Goal: Task Accomplishment & Management: Complete application form

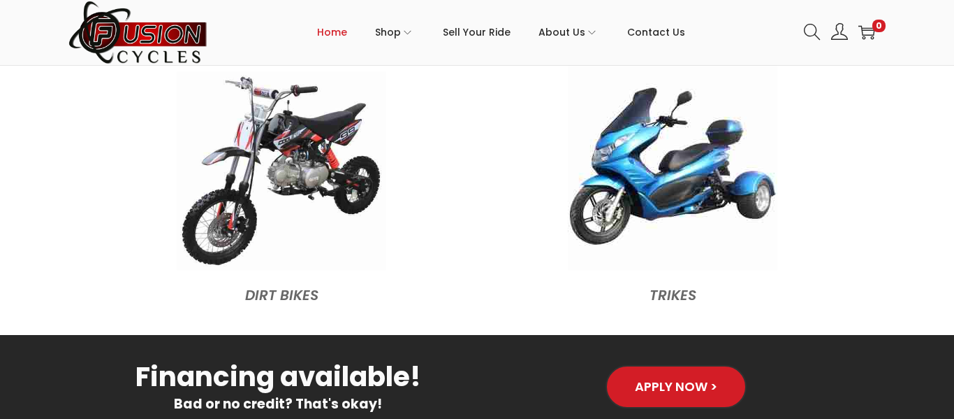
scroll to position [1632, 0]
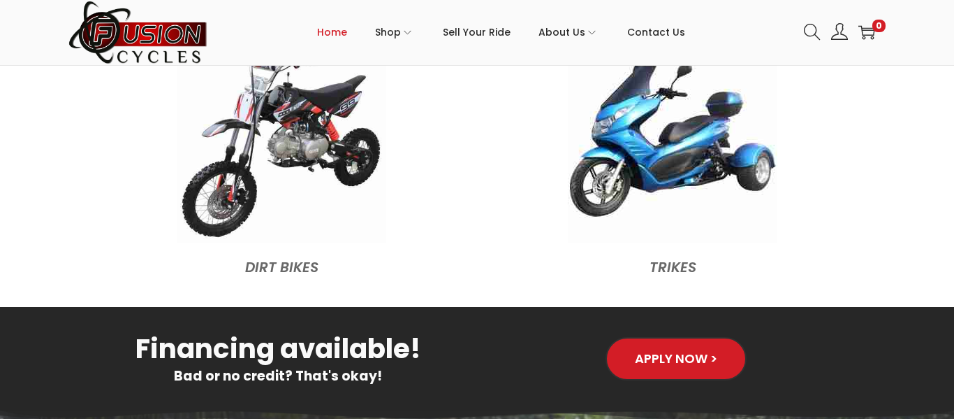
drag, startPoint x: 954, startPoint y: 15, endPoint x: 896, endPoint y: 179, distance: 174.1
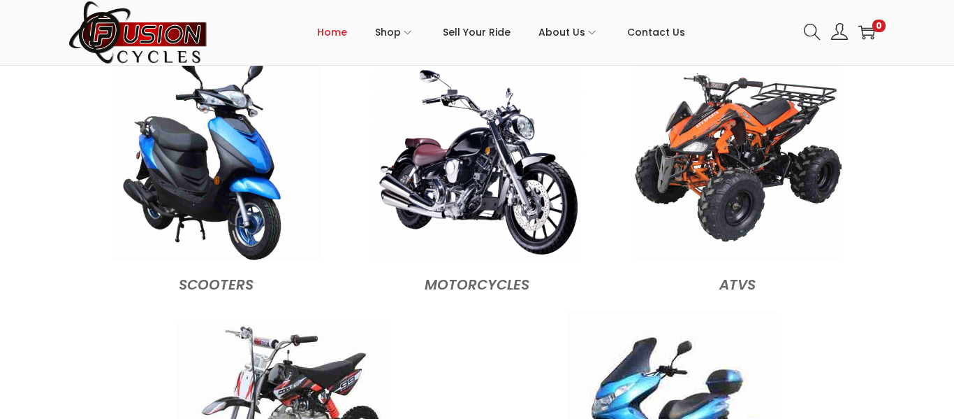
scroll to position [1376, 0]
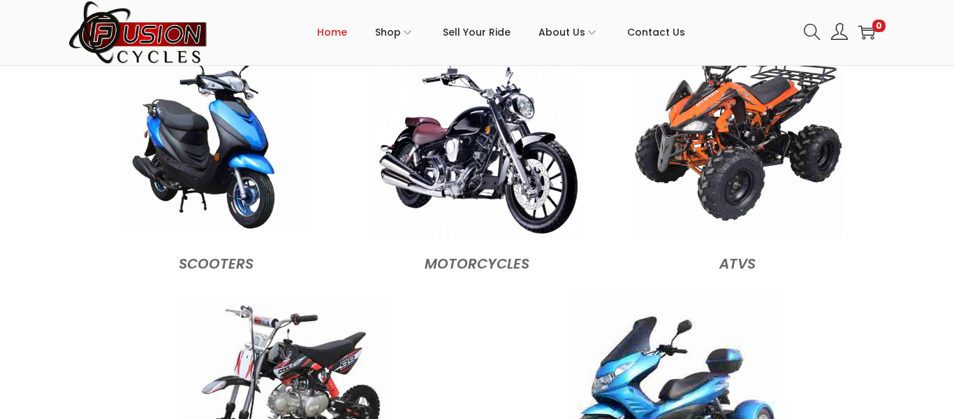
click at [234, 177] on img at bounding box center [216, 134] width 189 height 189
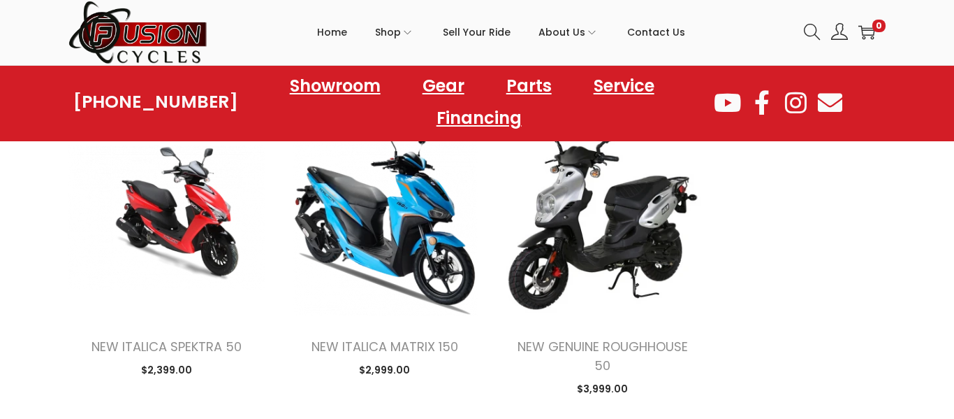
scroll to position [1098, 0]
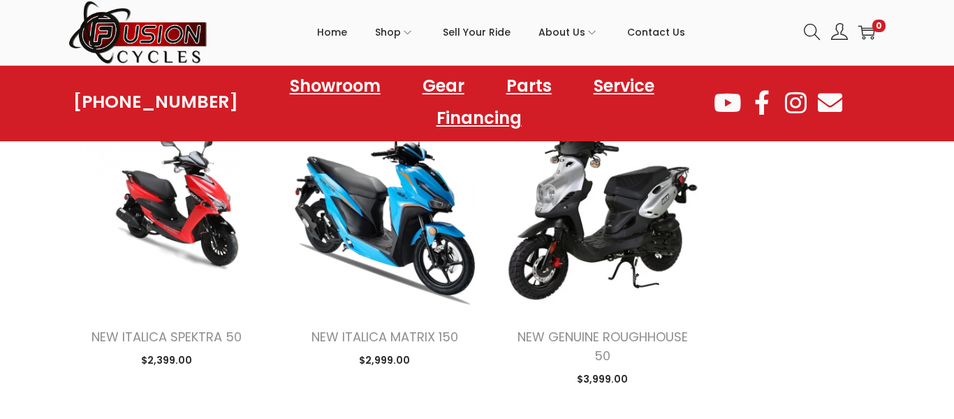
drag, startPoint x: 954, startPoint y: 39, endPoint x: 782, endPoint y: 193, distance: 230.6
click at [782, 193] on html "6353 INDIAN RIVER ROAD VIRGINIA BEACH, VA 23464 Skip to navigation Skip to cont…" at bounding box center [477, 418] width 954 height 3033
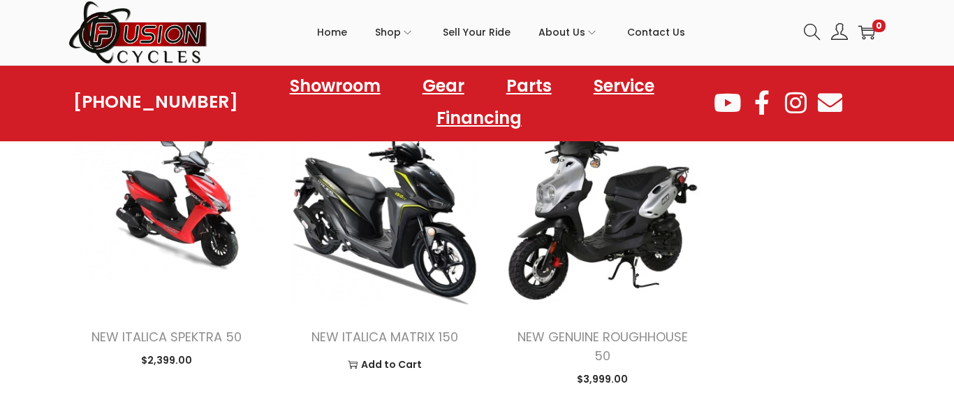
click at [405, 267] on img at bounding box center [384, 207] width 197 height 197
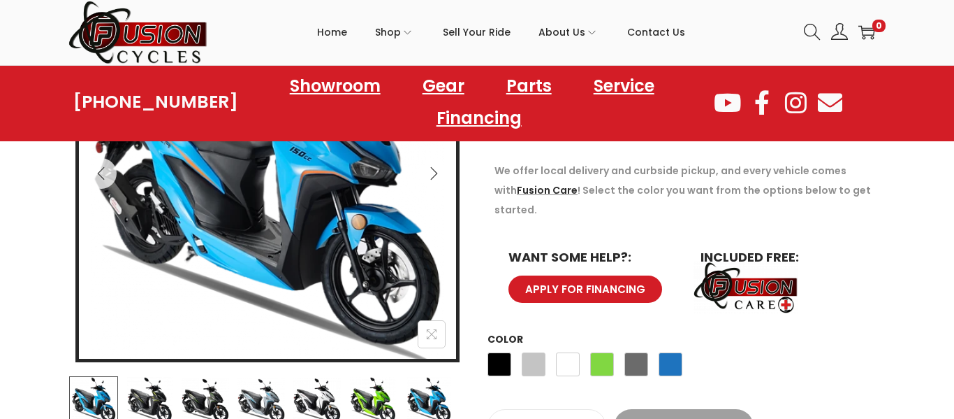
scroll to position [307, 0]
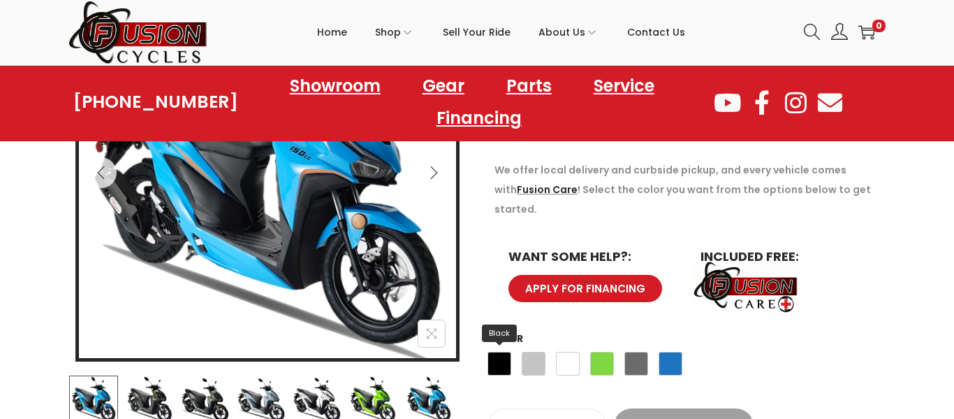
click at [503, 351] on span "Black" at bounding box center [500, 363] width 24 height 24
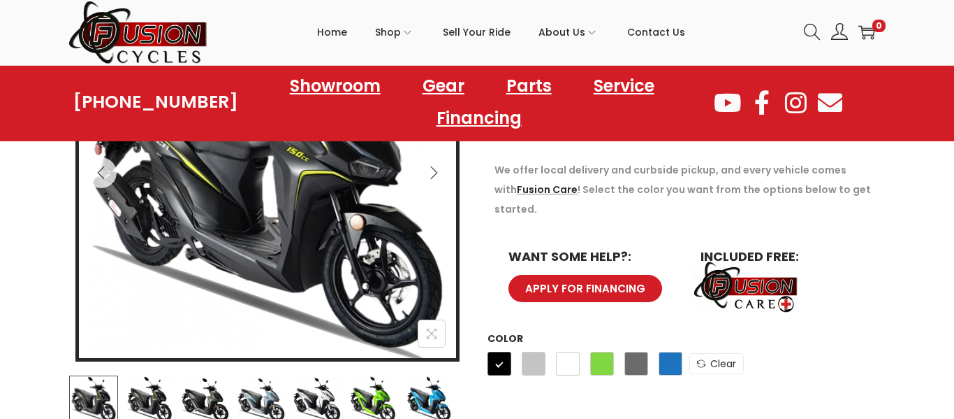
scroll to position [279, 0]
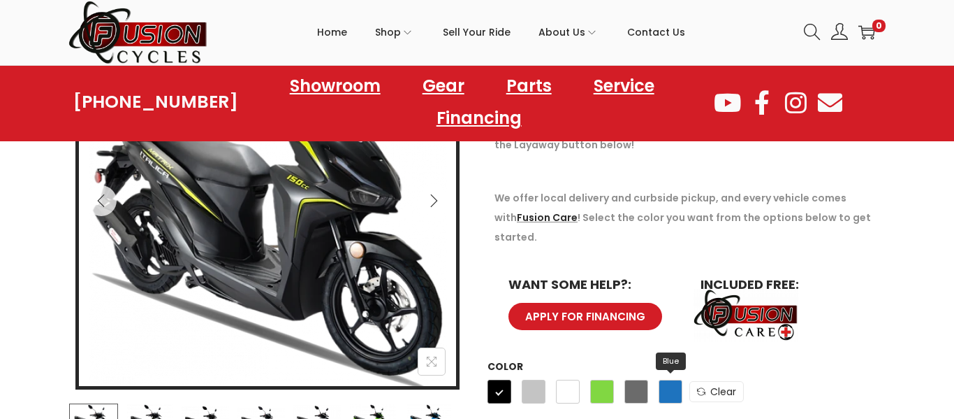
click at [666, 379] on span "Blue" at bounding box center [671, 391] width 24 height 24
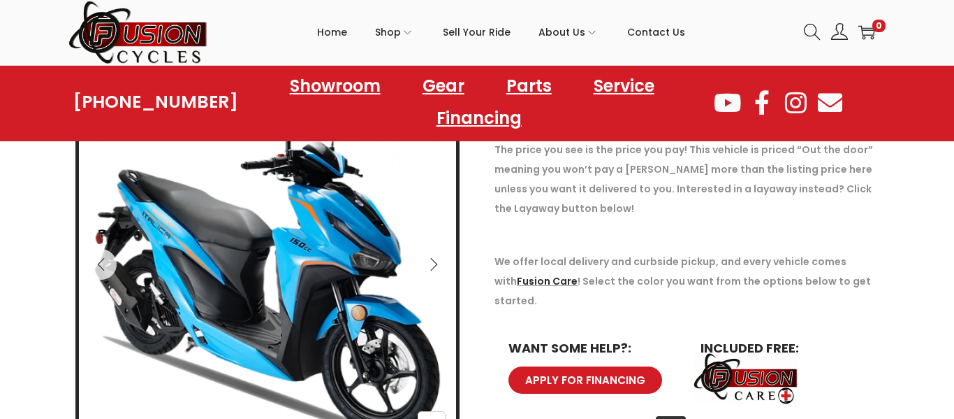
scroll to position [224, 0]
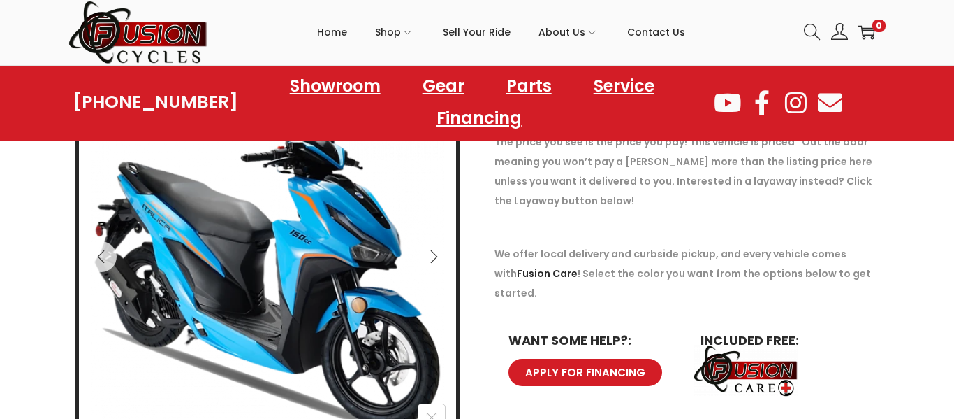
click at [590, 367] on span "APPLY FOR FINANCING" at bounding box center [585, 372] width 121 height 10
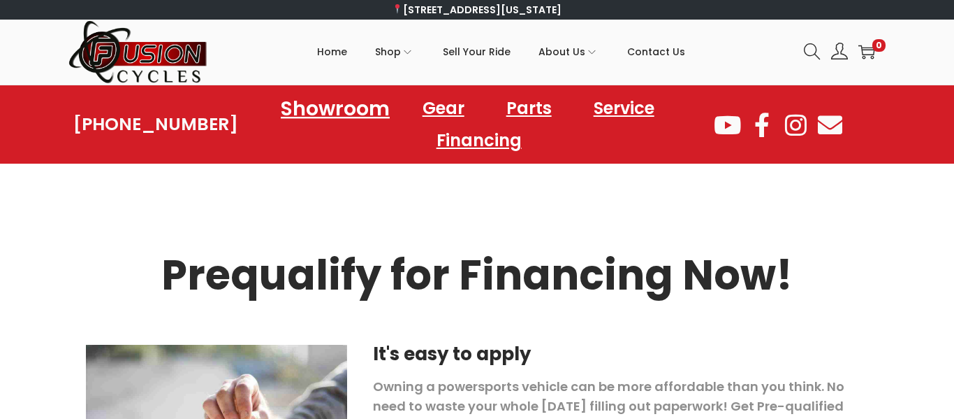
click at [332, 108] on link "Showroom" at bounding box center [335, 108] width 143 height 38
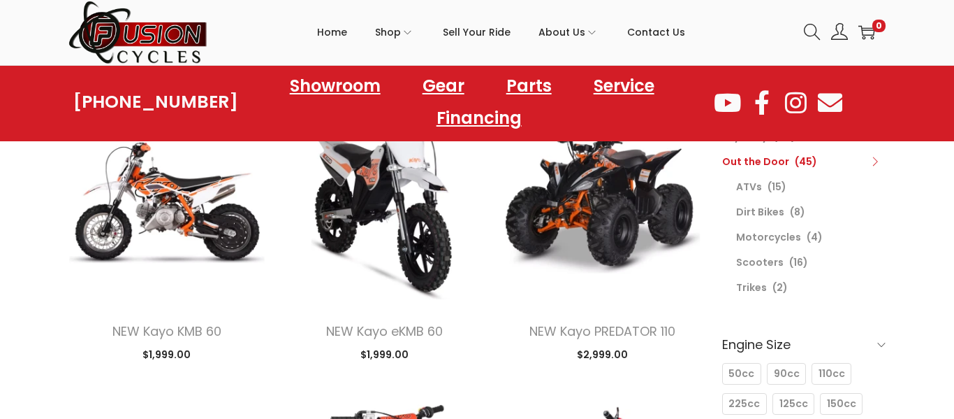
scroll to position [168, 0]
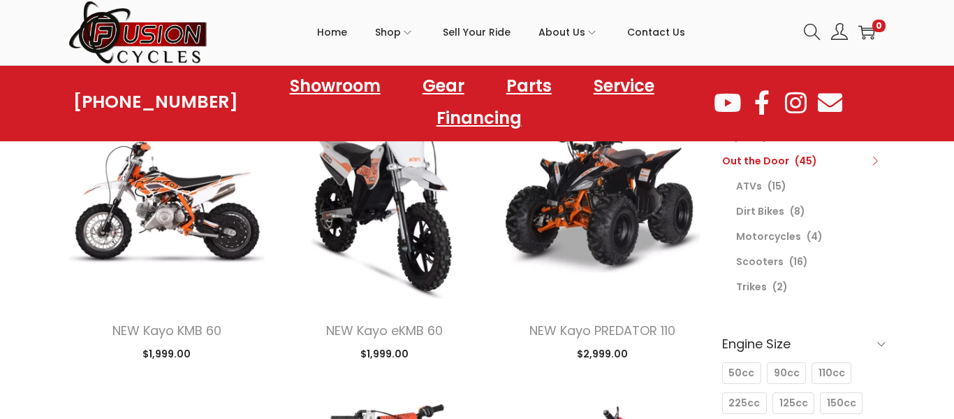
click at [785, 259] on li "Scooters (16)" at bounding box center [811, 261] width 150 height 25
click at [766, 259] on link "Scooters" at bounding box center [760, 261] width 48 height 14
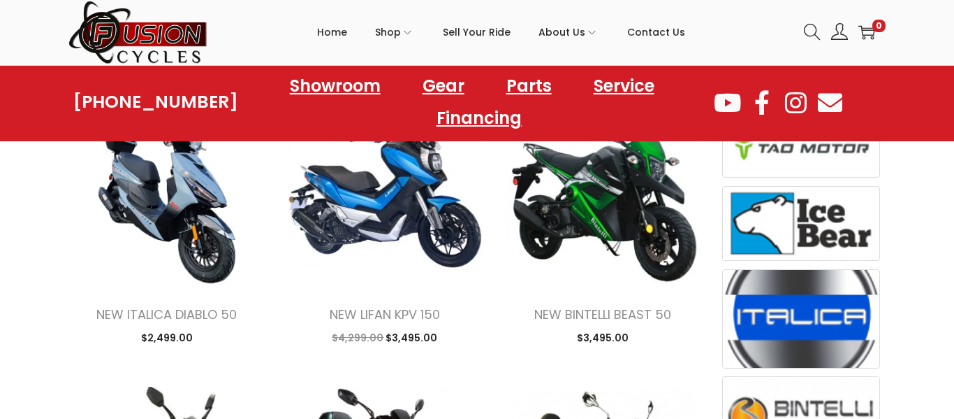
scroll to position [474, 0]
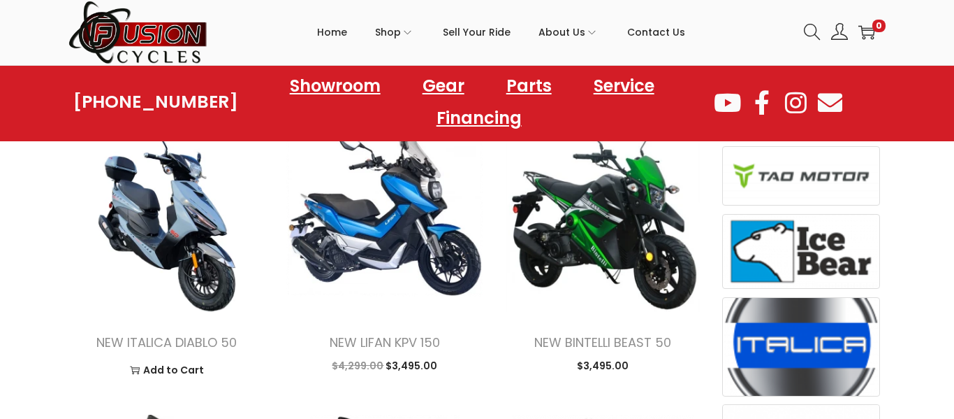
click at [138, 225] on img at bounding box center [166, 213] width 197 height 197
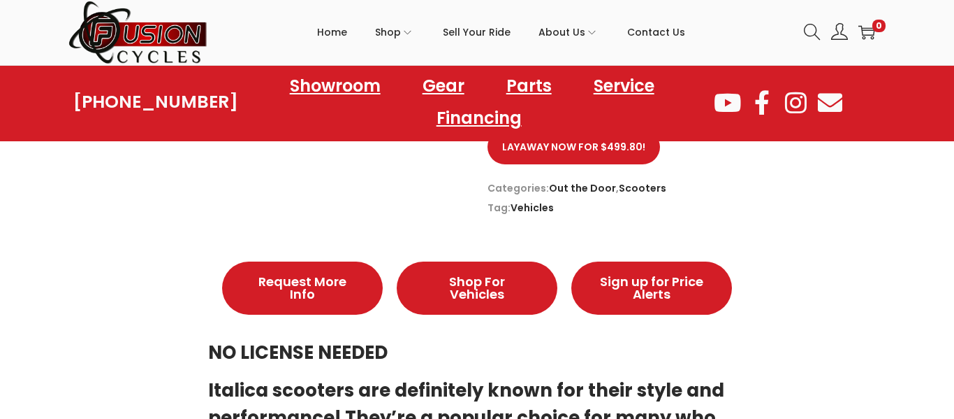
scroll to position [643, 0]
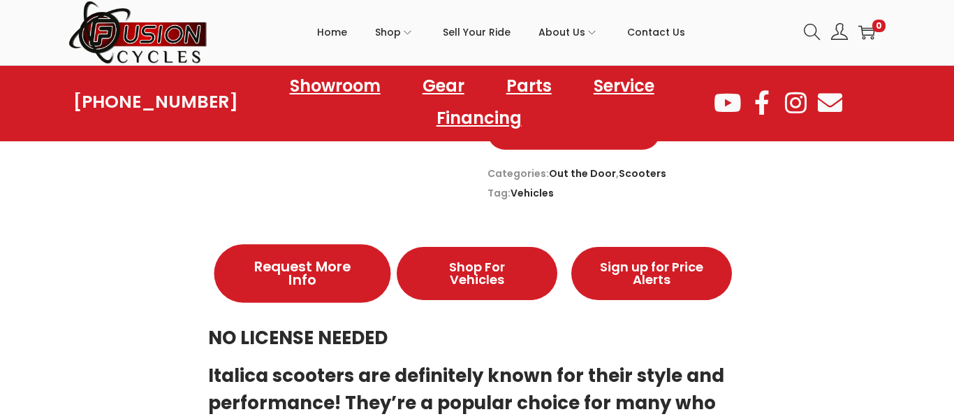
click at [293, 259] on span "Request More Info" at bounding box center [302, 273] width 115 height 28
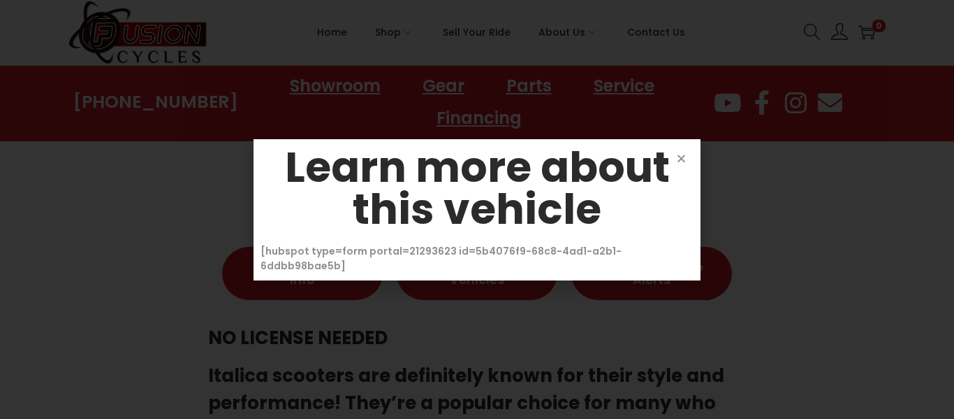
click at [641, 257] on div "[hubspot type=form portal=21293623 id=5b4076f9-68c8-4ad1-a2b1-6ddbb98bae5b]" at bounding box center [477, 258] width 433 height 29
click at [680, 163] on icon "Close" at bounding box center [681, 158] width 10 height 10
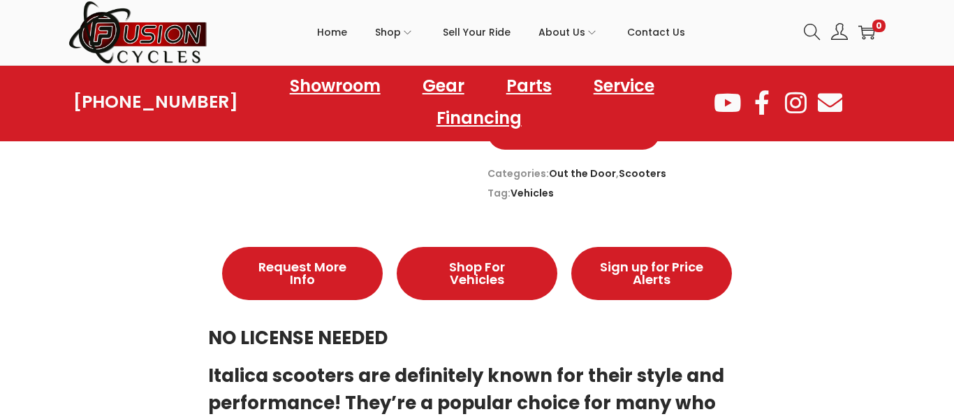
click at [826, 233] on div "Description Description Request More Info Shop For Vehicles Sign up for Price A…" at bounding box center [476, 344] width 817 height 268
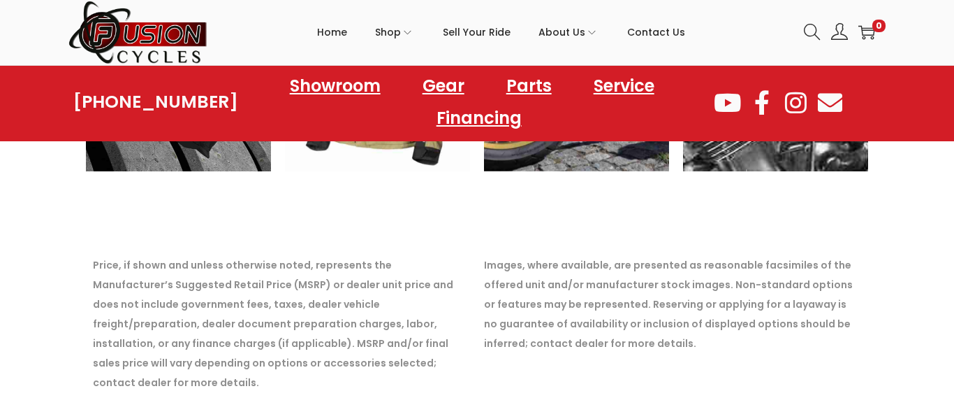
scroll to position [1984, 0]
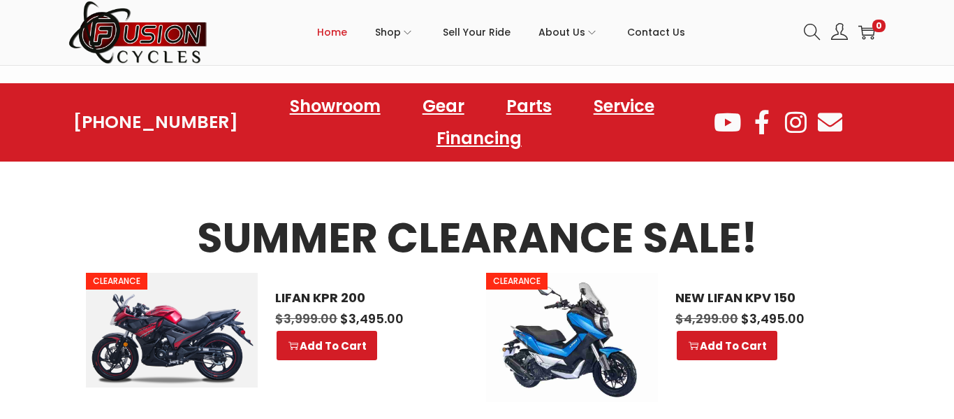
scroll to position [562, 0]
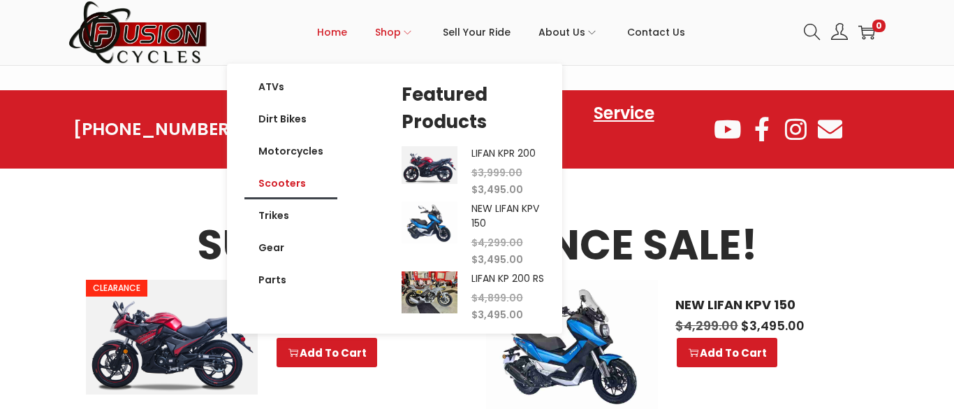
click at [296, 178] on link "Scooters" at bounding box center [291, 183] width 93 height 32
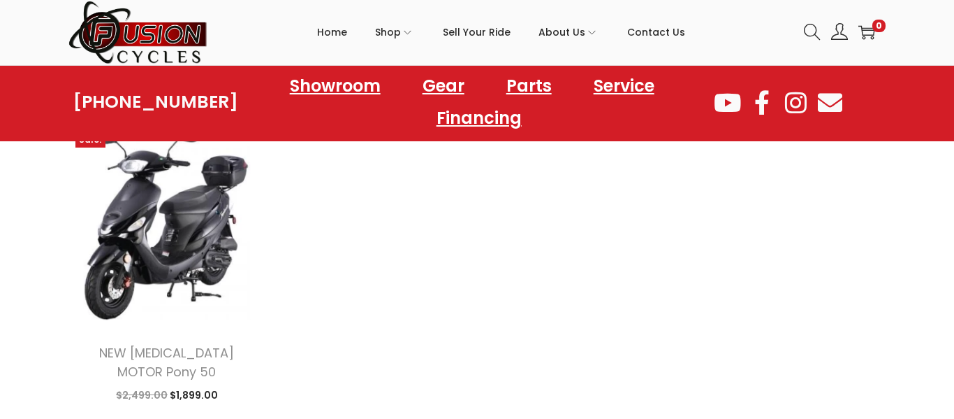
scroll to position [1706, 0]
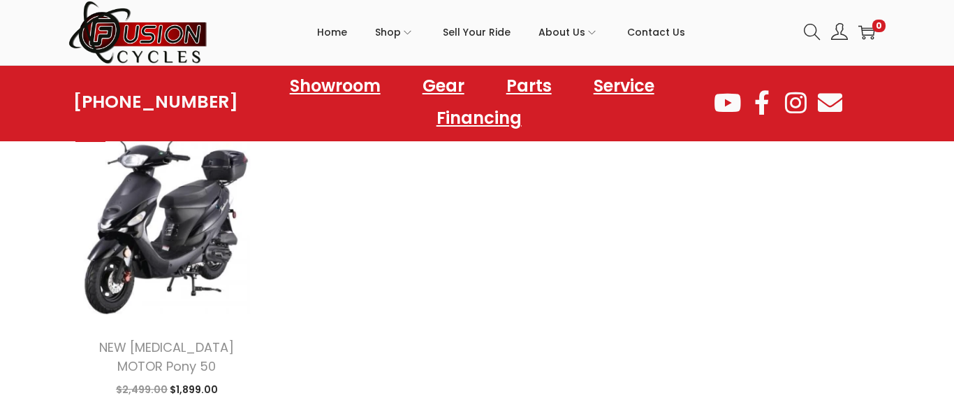
drag, startPoint x: 0, startPoint y: 0, endPoint x: 740, endPoint y: 277, distance: 790.0
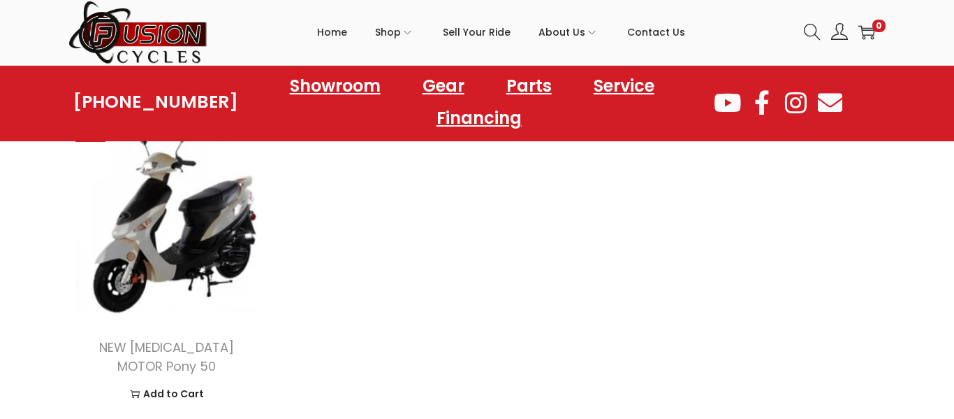
click at [196, 295] on img at bounding box center [166, 217] width 197 height 197
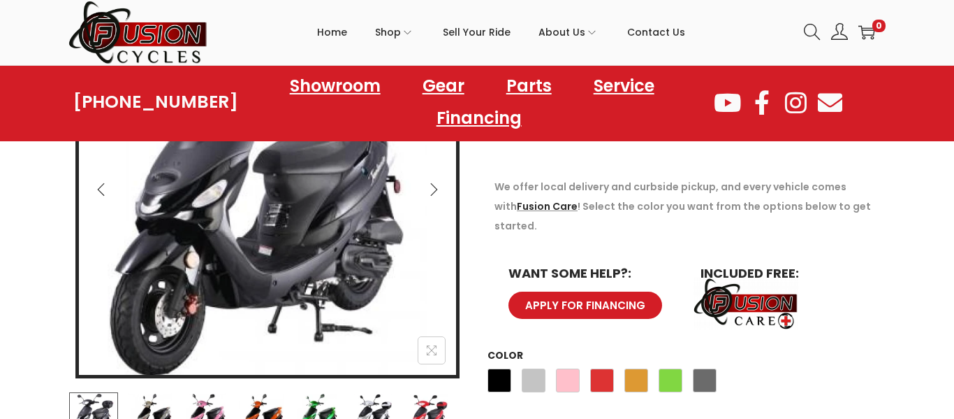
scroll to position [300, 0]
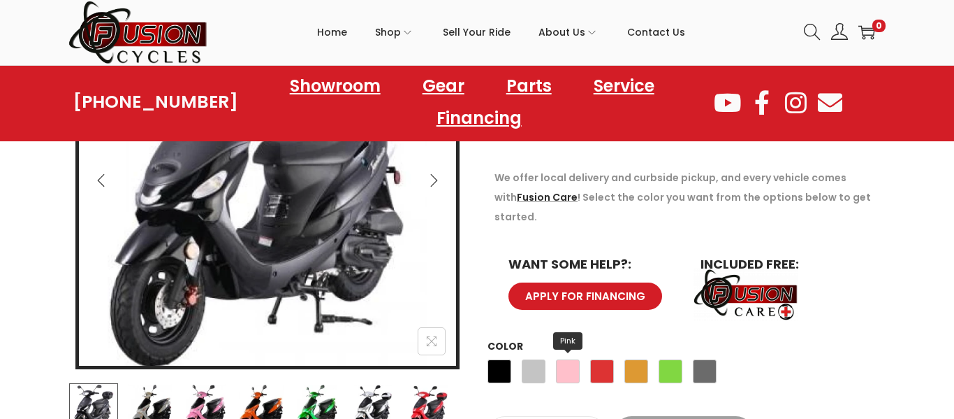
click at [574, 359] on span "Pink" at bounding box center [568, 371] width 24 height 24
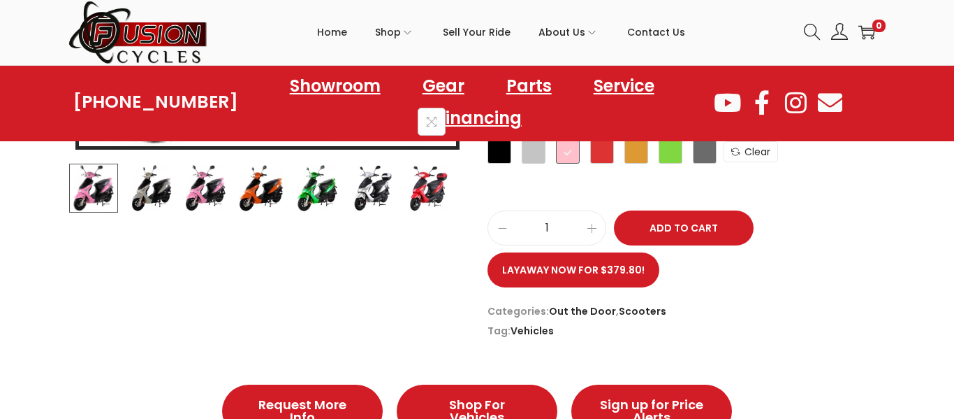
scroll to position [529, 0]
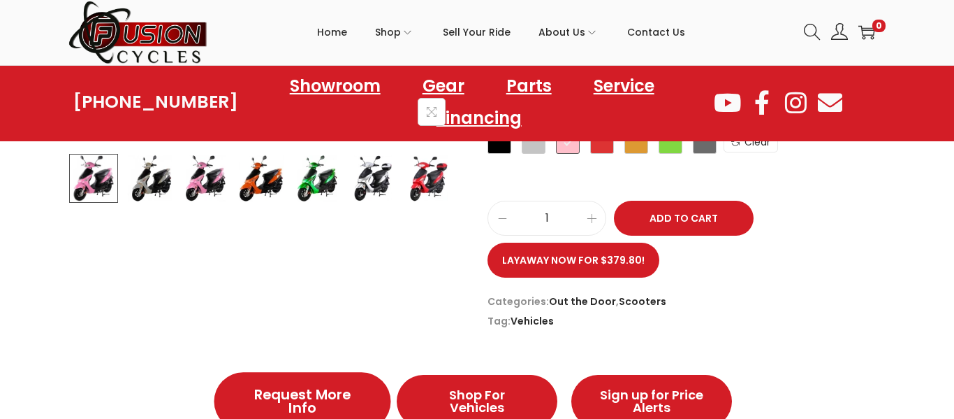
click at [317, 387] on span "Request More Info" at bounding box center [302, 401] width 115 height 28
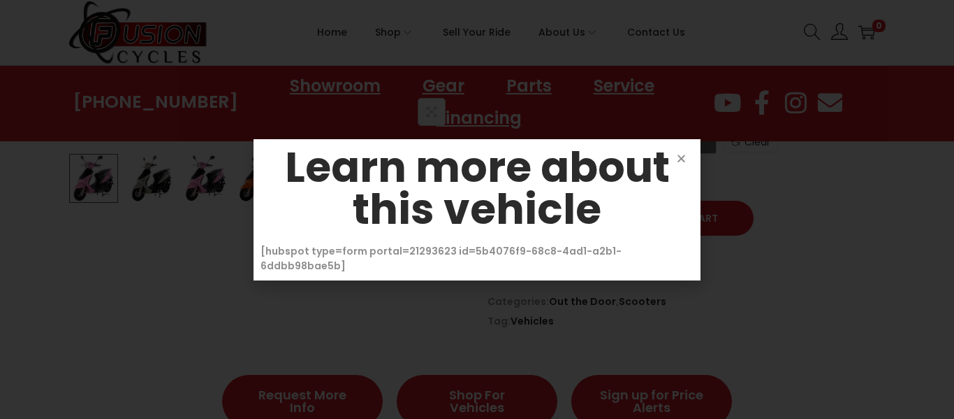
click at [679, 172] on h2 "Learn more about this vehicle" at bounding box center [477, 188] width 433 height 84
click at [679, 163] on icon "Close" at bounding box center [681, 158] width 10 height 10
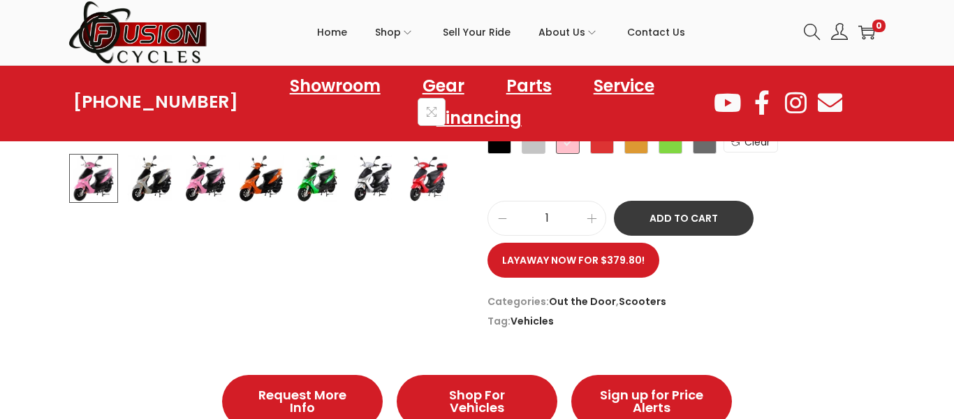
click at [697, 207] on button "Add to Cart" at bounding box center [684, 218] width 140 height 35
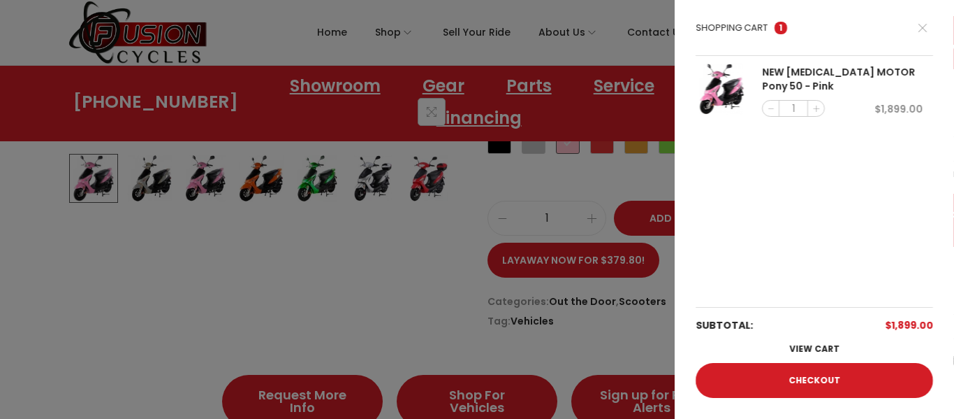
click at [306, 259] on div at bounding box center [477, 209] width 954 height 419
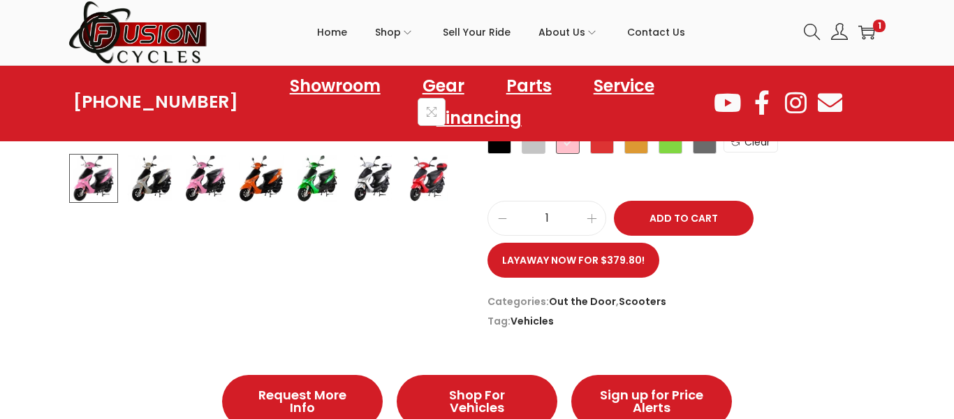
click at [931, 226] on div "-24% NEW TAO MOTOR Pony 50 $ 2,499.00 Original price was: $2,499.00. $ 1,899.00…" at bounding box center [477, 42] width 954 height 589
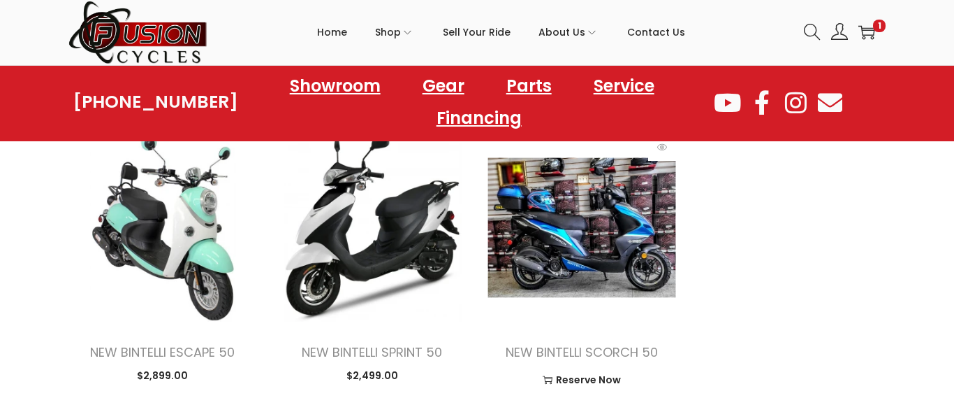
scroll to position [1256, 0]
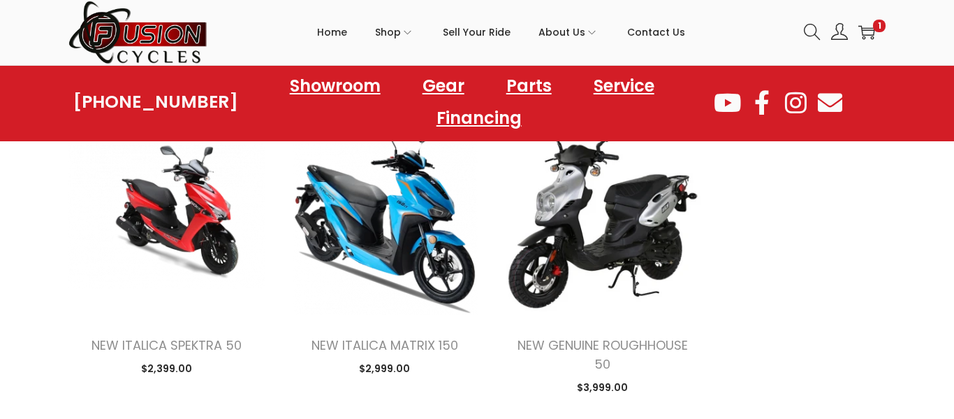
scroll to position [1091, 0]
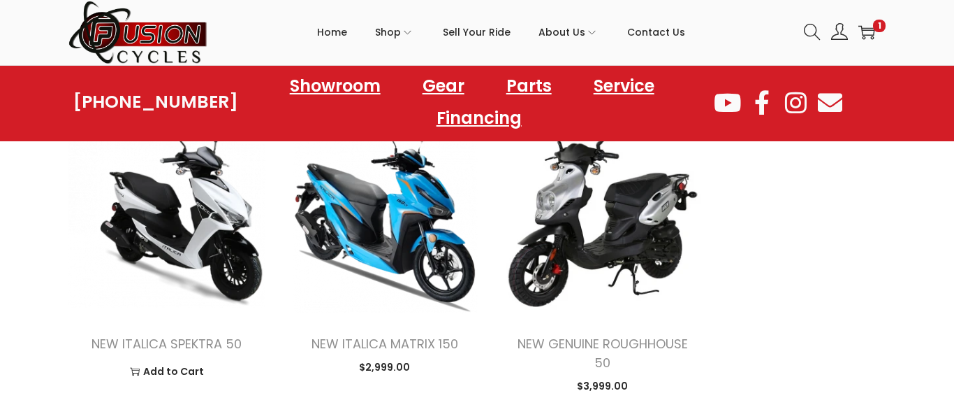
click at [202, 233] on img at bounding box center [166, 214] width 197 height 197
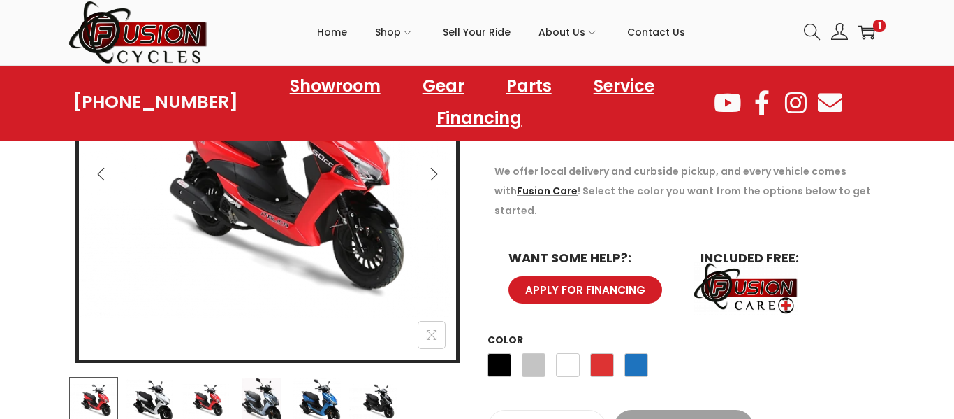
scroll to position [307, 0]
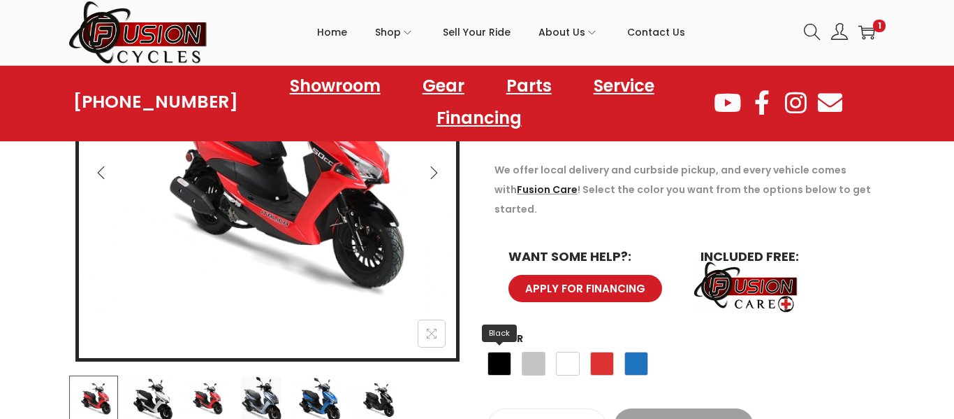
click at [502, 351] on span "Black" at bounding box center [500, 363] width 24 height 24
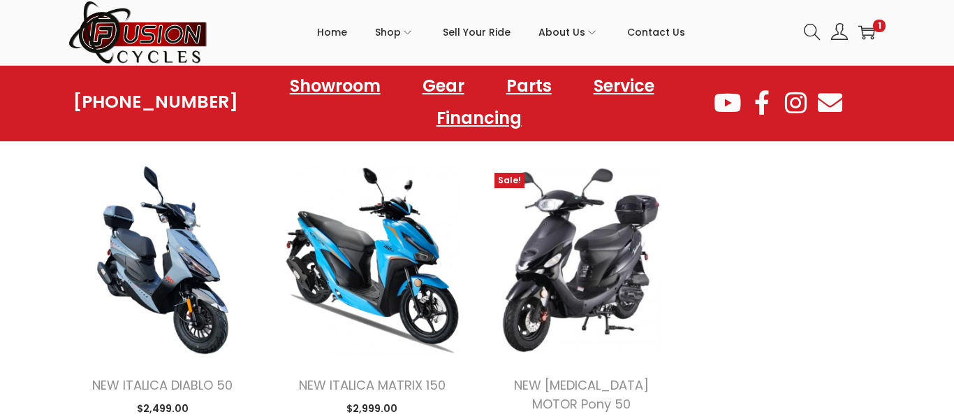
scroll to position [1593, 0]
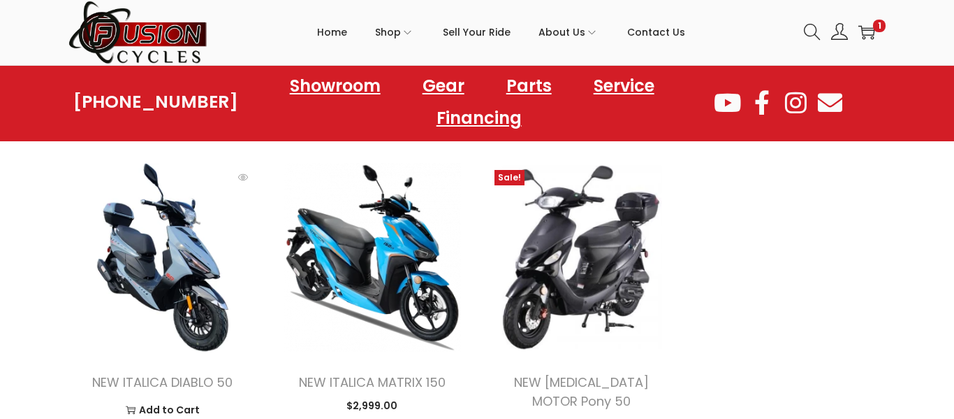
click at [137, 295] on img at bounding box center [162, 257] width 189 height 189
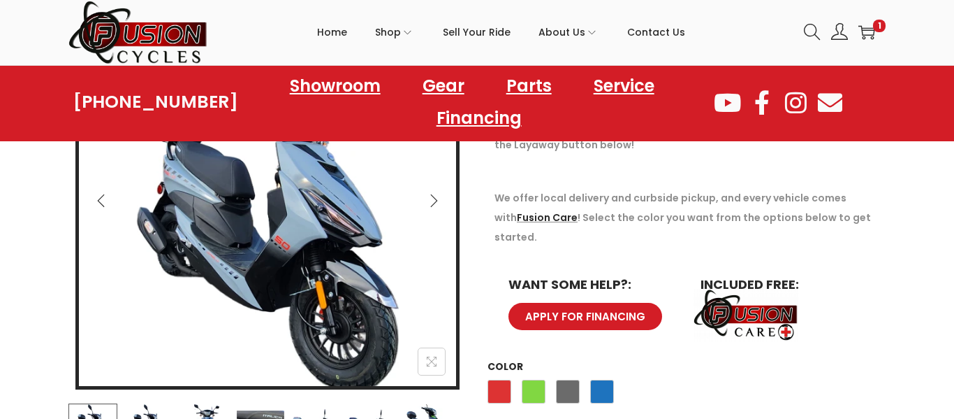
scroll to position [252, 0]
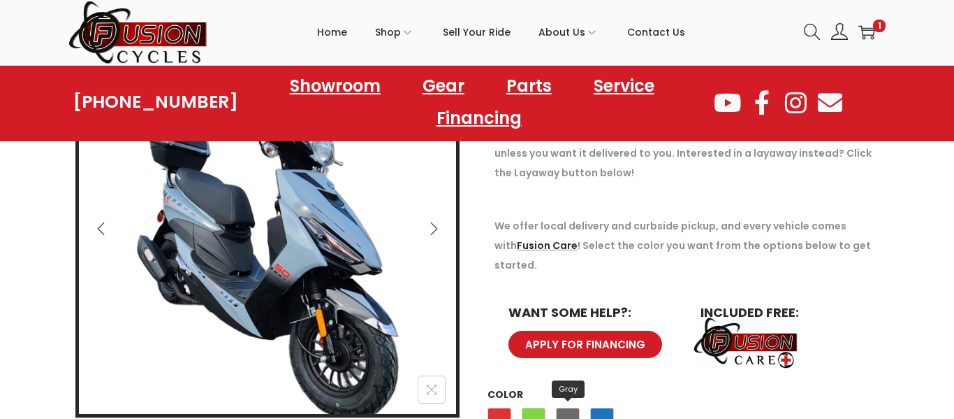
click at [567, 407] on span "Gray" at bounding box center [568, 419] width 24 height 24
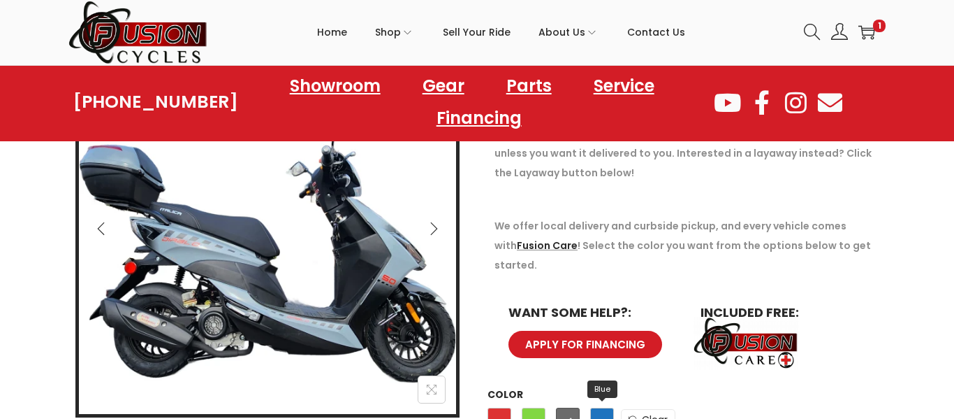
click at [606, 407] on span "Blue" at bounding box center [602, 419] width 24 height 24
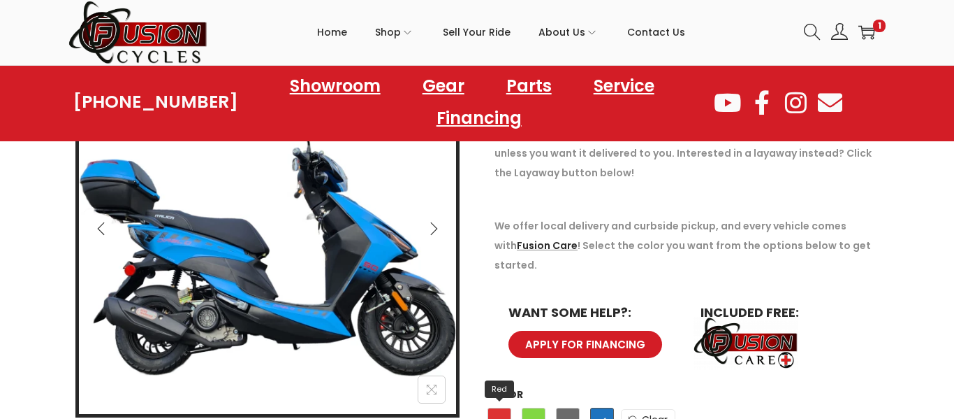
click at [491, 407] on span "Red" at bounding box center [500, 419] width 24 height 24
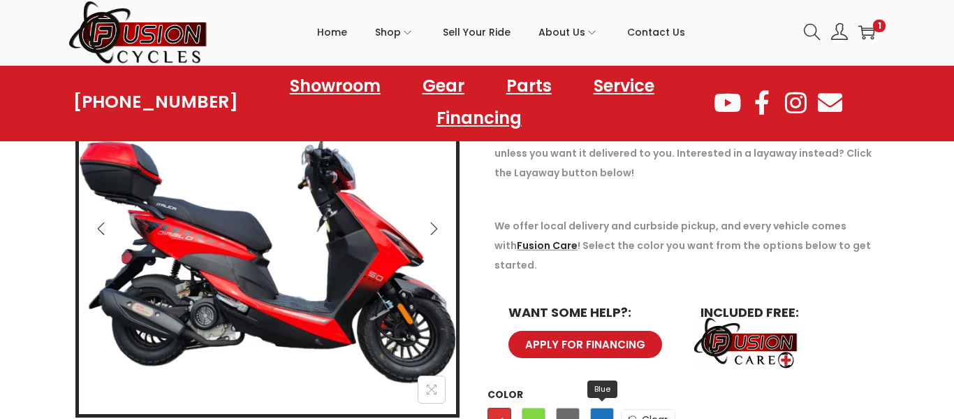
click at [597, 407] on span "Blue" at bounding box center [602, 419] width 24 height 24
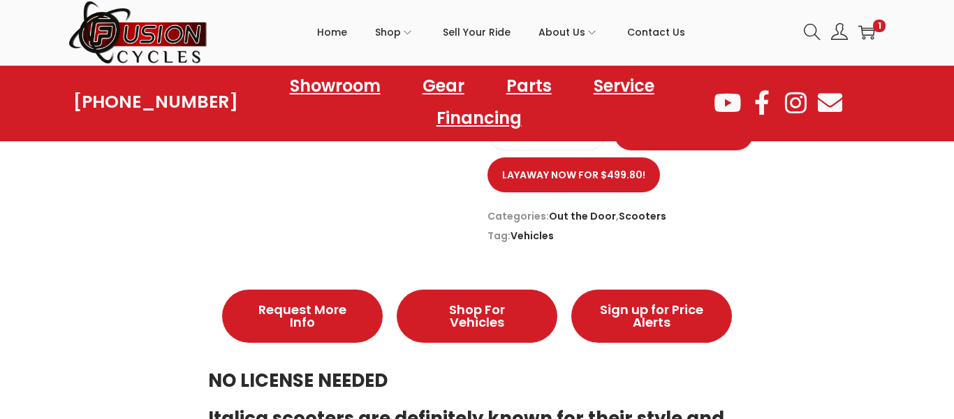
scroll to position [615, 0]
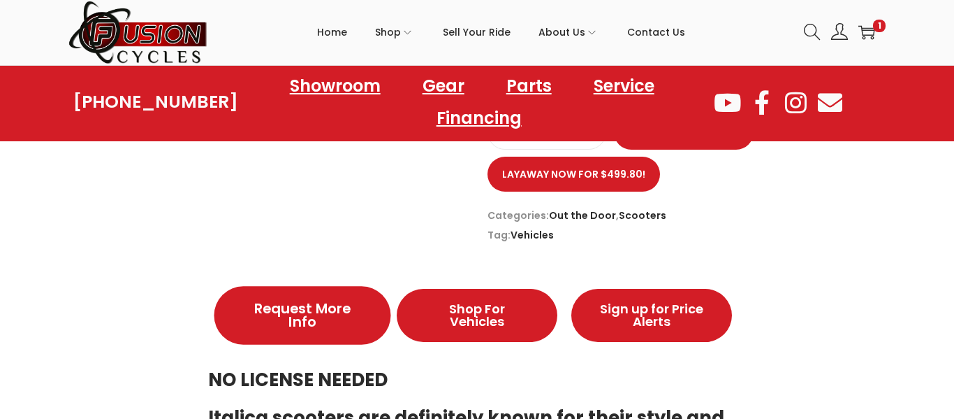
click at [345, 308] on span "Request More Info" at bounding box center [302, 315] width 115 height 28
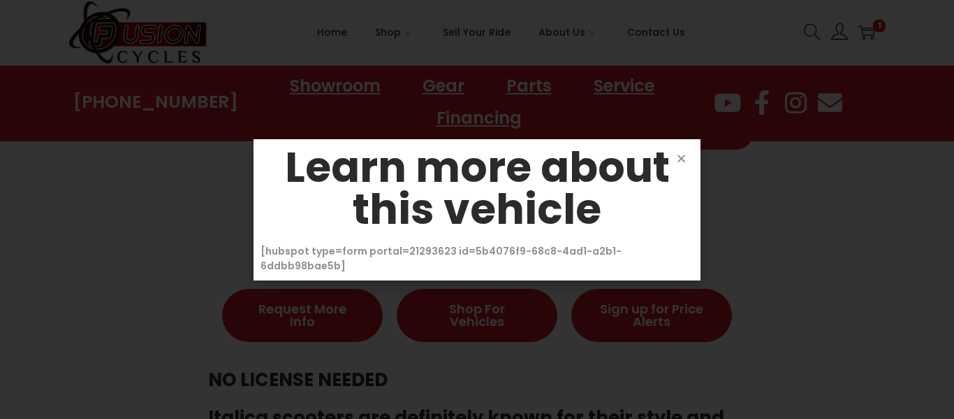
click at [395, 253] on div "[hubspot type=form portal=21293623 id=5b4076f9-68c8-4ad1-a2b1-6ddbb98bae5b]" at bounding box center [477, 258] width 433 height 29
click at [697, 161] on div "Learn more about this vehicle [hubspot type=form portal=21293623 id=5b4076f9-68…" at bounding box center [477, 209] width 447 height 141
click at [681, 163] on icon "Close" at bounding box center [681, 158] width 10 height 10
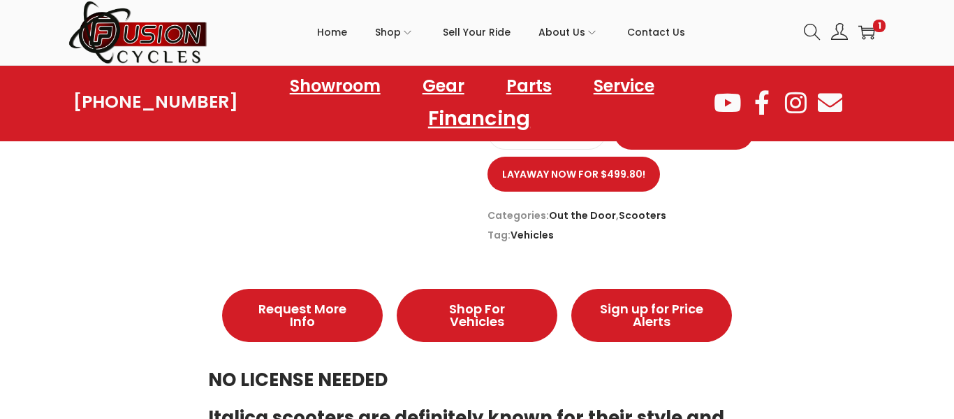
click at [489, 120] on link "Financing" at bounding box center [479, 118] width 136 height 38
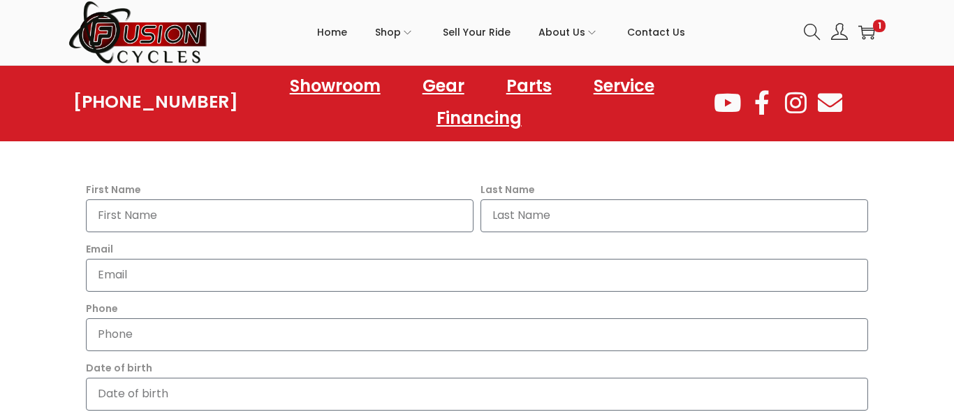
scroll to position [391, 0]
click at [266, 212] on input "First Name" at bounding box center [280, 212] width 388 height 33
type input "saina"
click at [604, 212] on input "Last Name" at bounding box center [675, 212] width 388 height 33
type input "trotman"
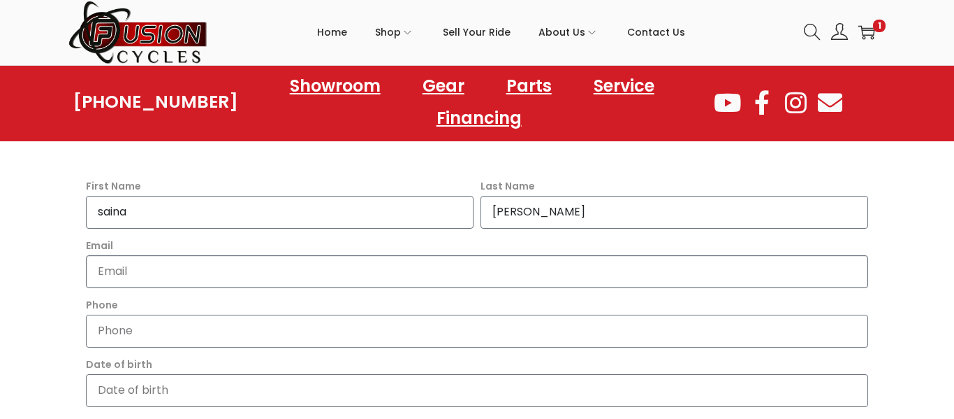
type input "saina.trotman06@gmail.com"
type input "7573553630"
type input "893 Lym Drive"
type input "virginia beach"
type input "VA"
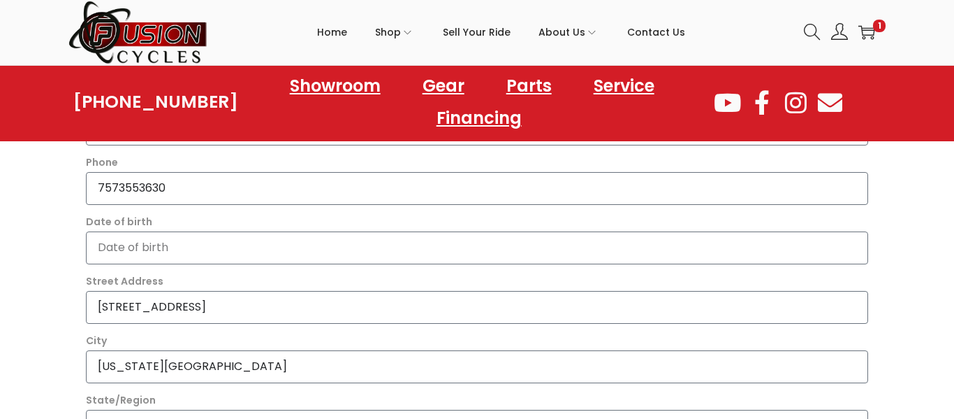
scroll to position [537, 0]
click at [493, 252] on input "Date of birth" at bounding box center [477, 244] width 783 height 33
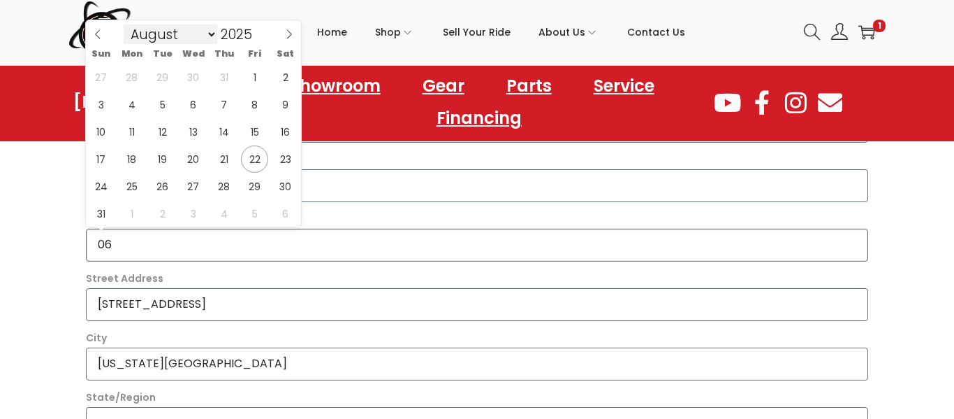
type input "06"
click at [169, 38] on select "January February March April May June July August September October November De…" at bounding box center [171, 34] width 94 height 20
select select "5"
click at [124, 24] on select "January February March April May June July August September October November De…" at bounding box center [171, 34] width 94 height 20
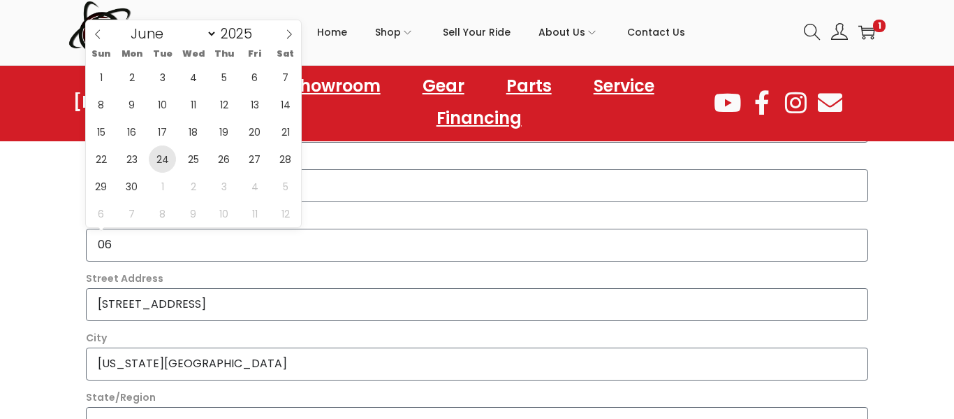
click at [164, 153] on span "24" at bounding box center [162, 158] width 27 height 27
type input "2025-06-24"
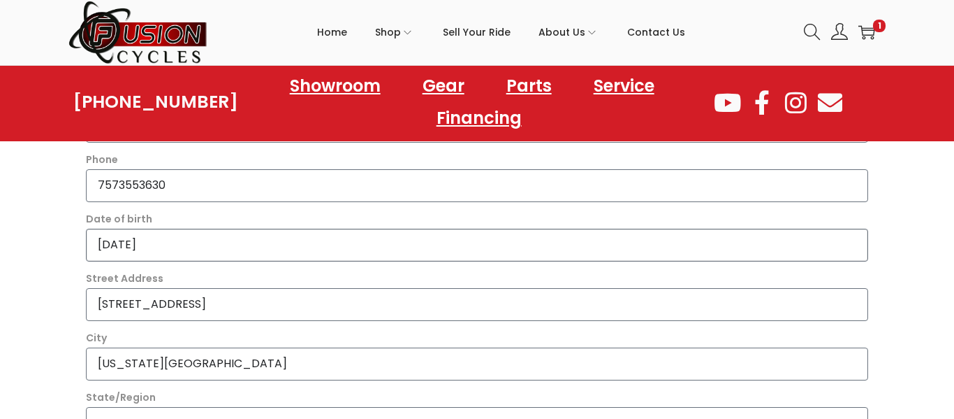
click at [182, 245] on input "2025-06-24" at bounding box center [477, 244] width 783 height 33
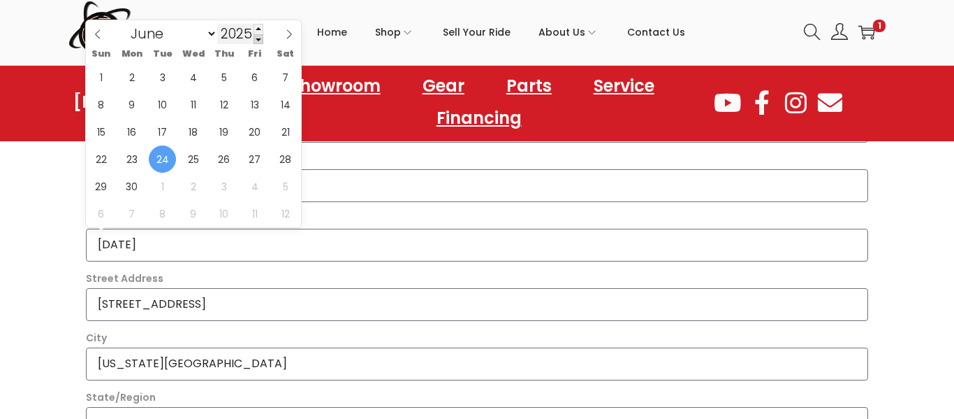
click at [259, 37] on span at bounding box center [259, 39] width 10 height 10
click at [258, 37] on span at bounding box center [259, 39] width 10 height 10
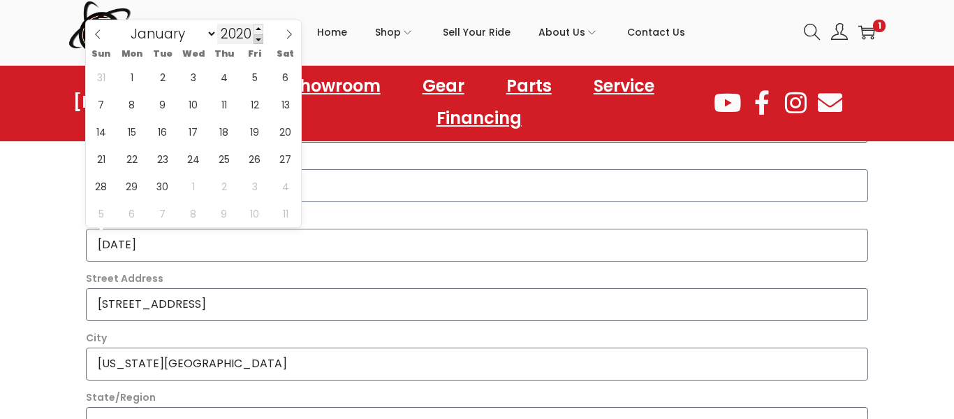
click at [258, 37] on span at bounding box center [259, 39] width 10 height 10
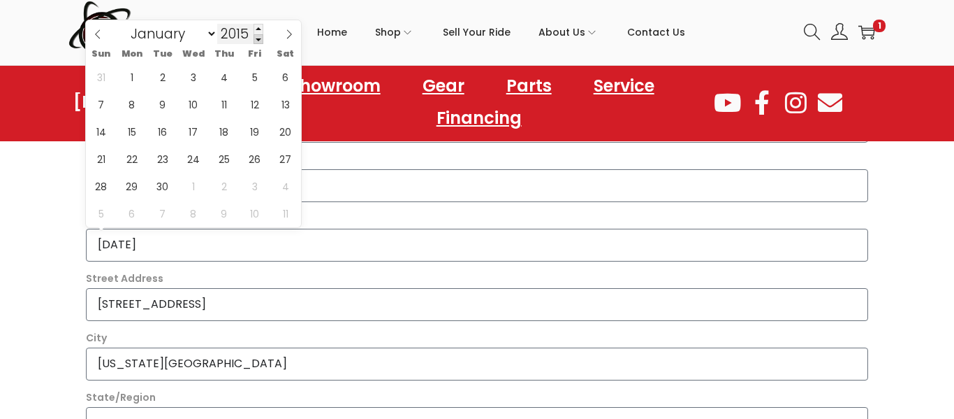
click at [258, 37] on span at bounding box center [259, 39] width 10 height 10
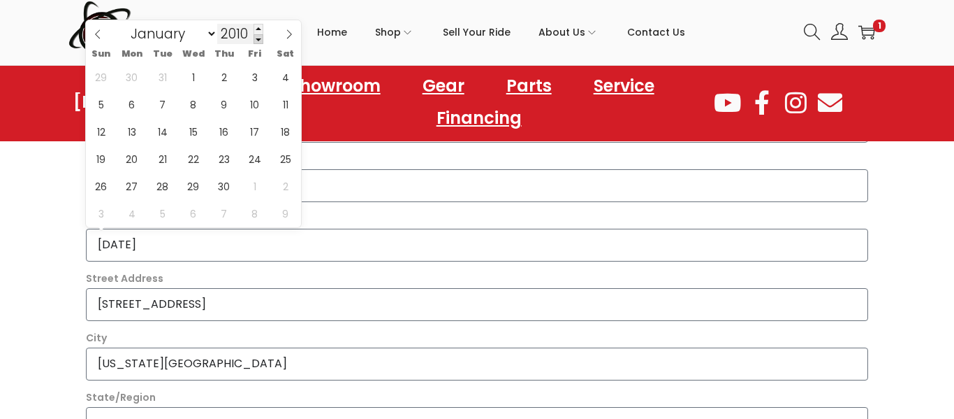
click at [258, 37] on span at bounding box center [259, 39] width 10 height 10
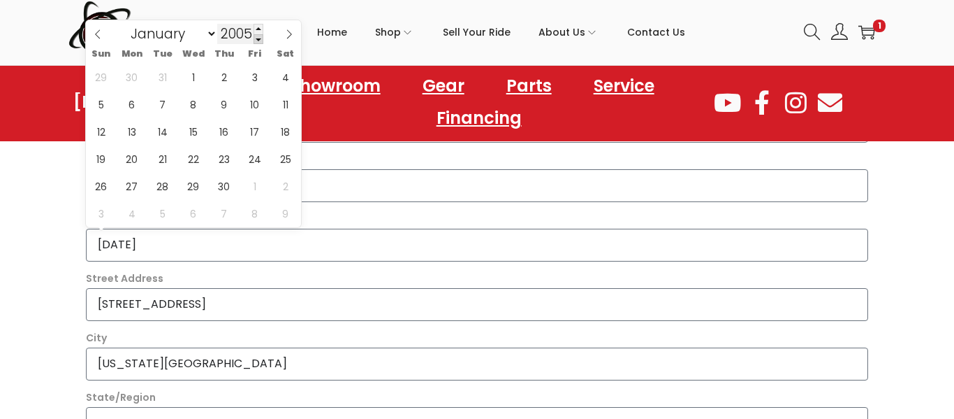
click at [258, 37] on span at bounding box center [259, 39] width 10 height 10
click at [909, 301] on section "It's easy to apply Owning a powersports vehicle can be more affordable than you…" at bounding box center [477, 362] width 954 height 1123
type input "2025"
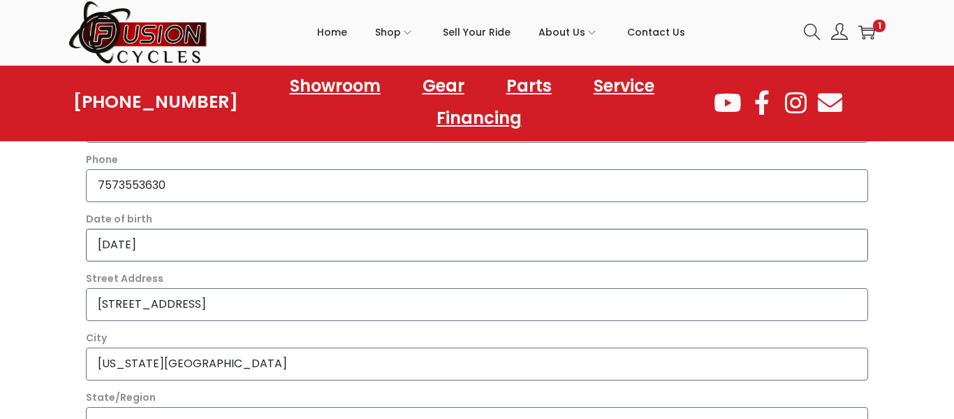
click at [375, 240] on input "2025-06-24" at bounding box center [477, 244] width 783 height 33
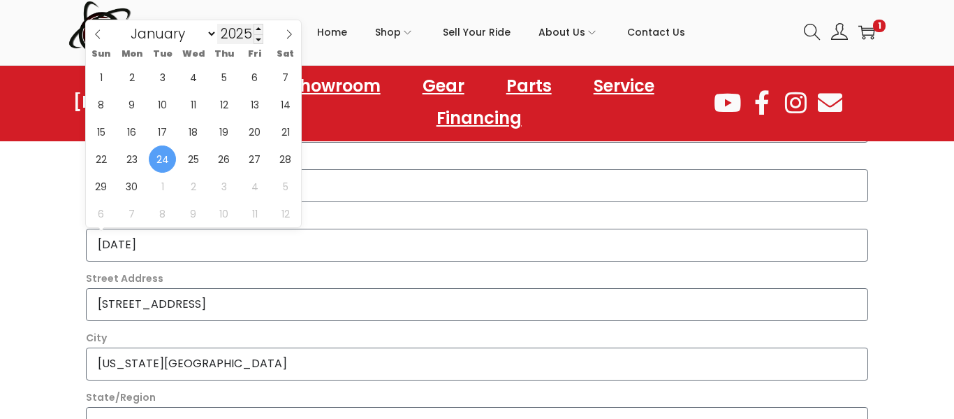
click at [237, 36] on input "2025" at bounding box center [240, 34] width 46 height 20
type input "2004"
click at [224, 157] on span "24" at bounding box center [223, 158] width 27 height 27
type input "2004-06-24"
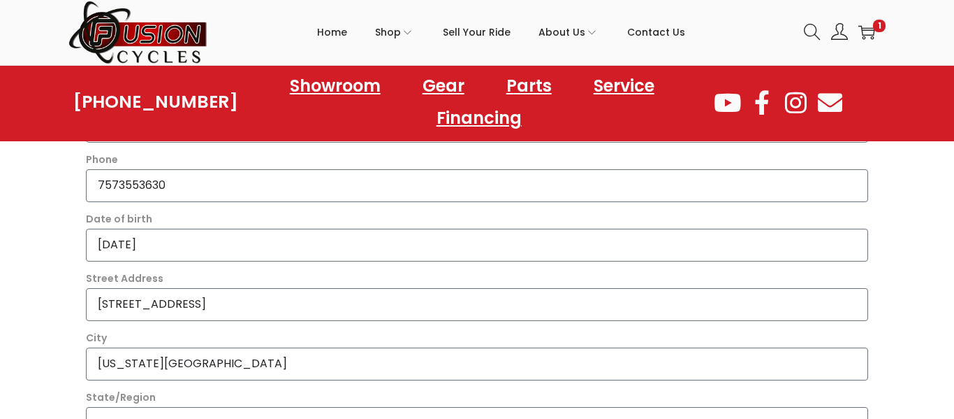
click at [908, 238] on section "It's easy to apply Owning a powersports vehicle can be more affordable than you…" at bounding box center [477, 362] width 954 height 1123
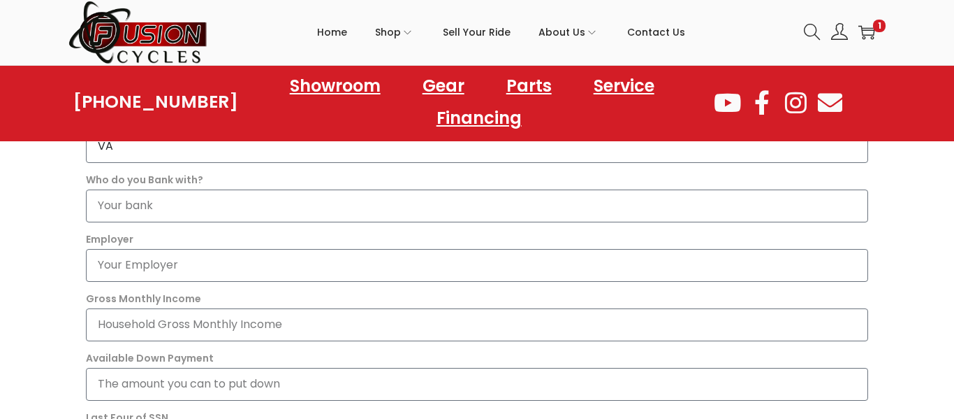
scroll to position [816, 0]
click at [189, 210] on input "Who do you Bank with?" at bounding box center [477, 203] width 783 height 33
type input "chime"
click at [194, 259] on input "Employer" at bounding box center [477, 262] width 783 height 33
type input "cracker barrel"
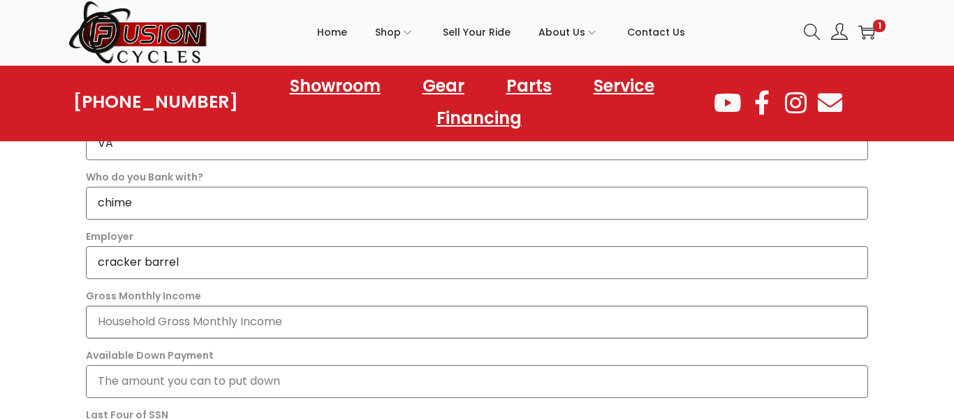
click at [208, 326] on input "Gross Monthly Income" at bounding box center [477, 321] width 783 height 33
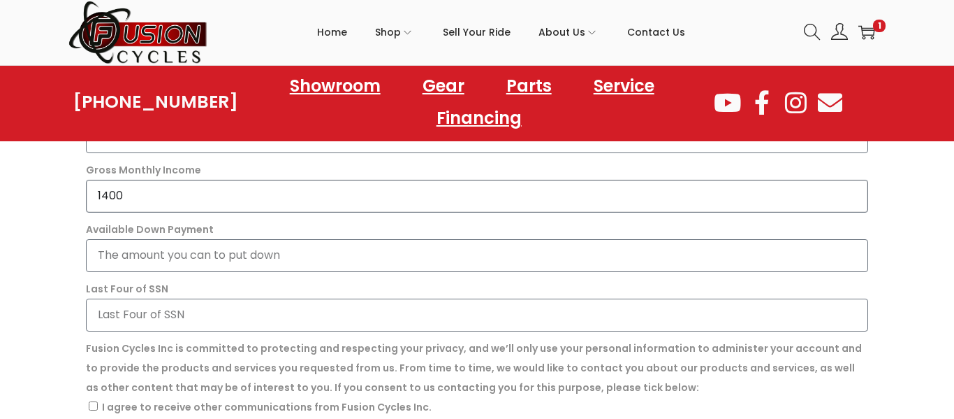
scroll to position [945, 0]
type input "1400"
click at [460, 256] on input "Available Down Payment" at bounding box center [477, 252] width 783 height 33
type input "500"
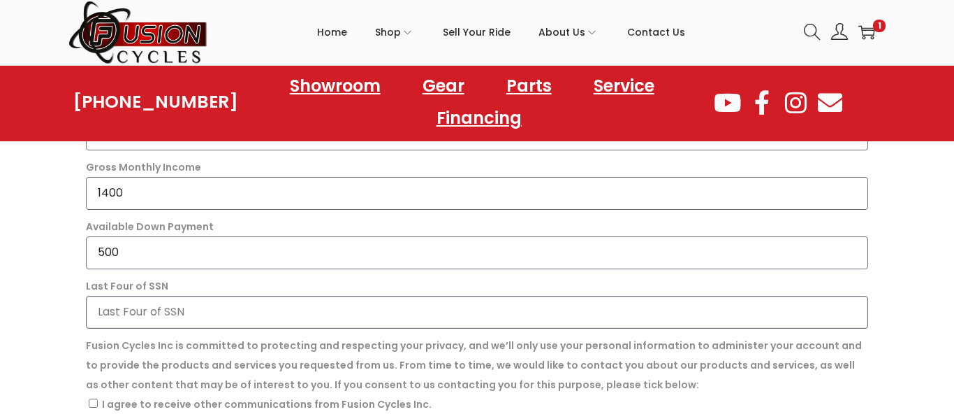
click at [309, 323] on input "Last Four of SSN" at bounding box center [477, 312] width 783 height 33
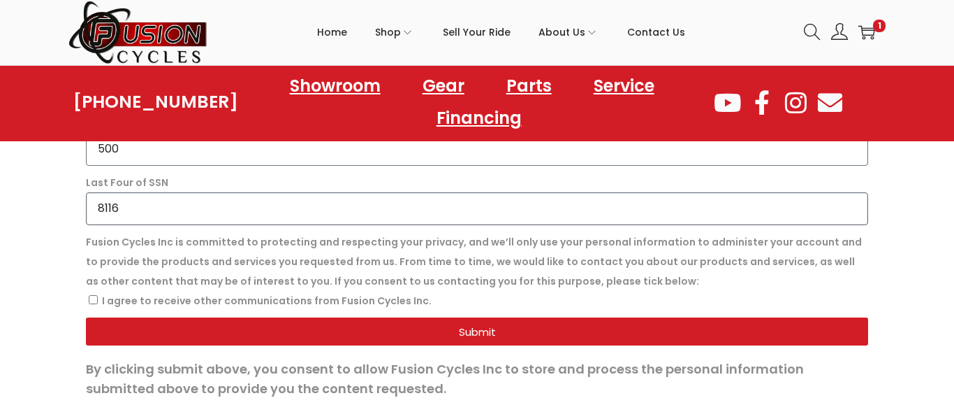
scroll to position [1065, 0]
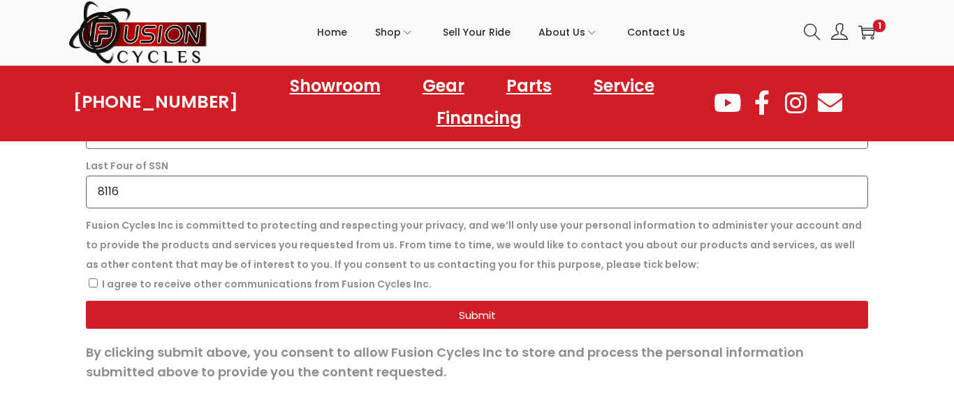
type input "8116"
click at [203, 277] on label "I agree to receive other communications from Fusion Cycles Inc." at bounding box center [267, 284] width 330 height 14
click at [98, 278] on input "I agree to receive other communications from Fusion Cycles Inc." at bounding box center [93, 282] width 9 height 9
checkbox input "true"
click at [215, 313] on span "Submit" at bounding box center [477, 315] width 749 height 10
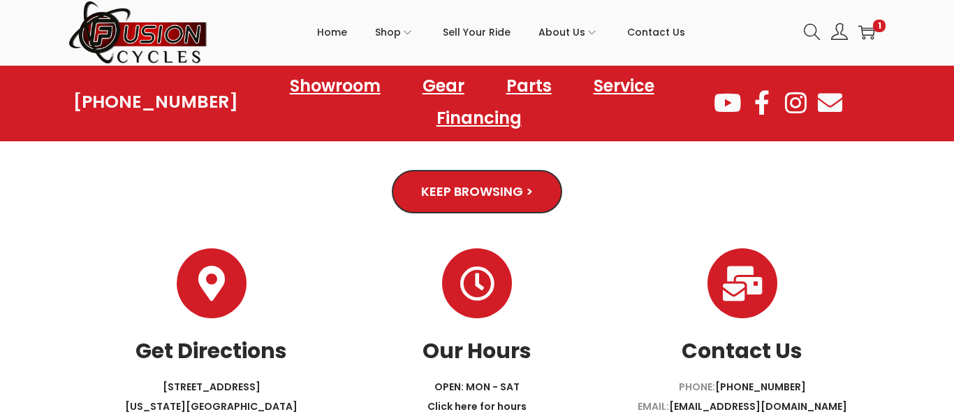
scroll to position [293, 0]
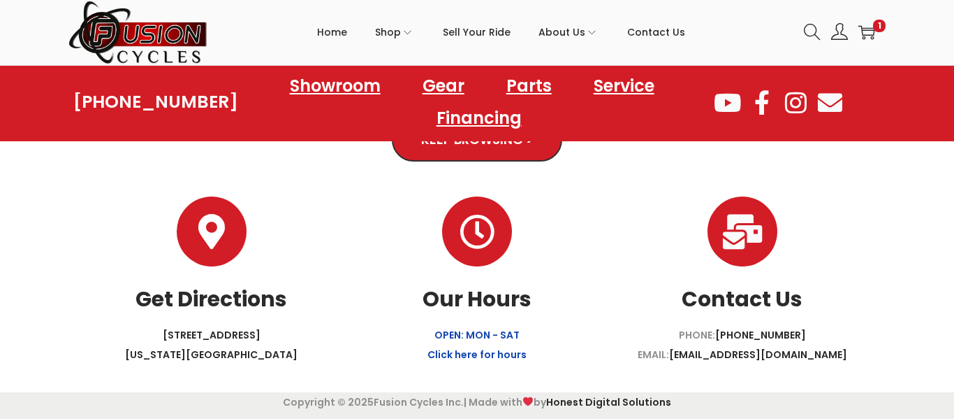
click at [479, 356] on link "OPEN: MON - SAT Click here for hours" at bounding box center [477, 345] width 99 height 34
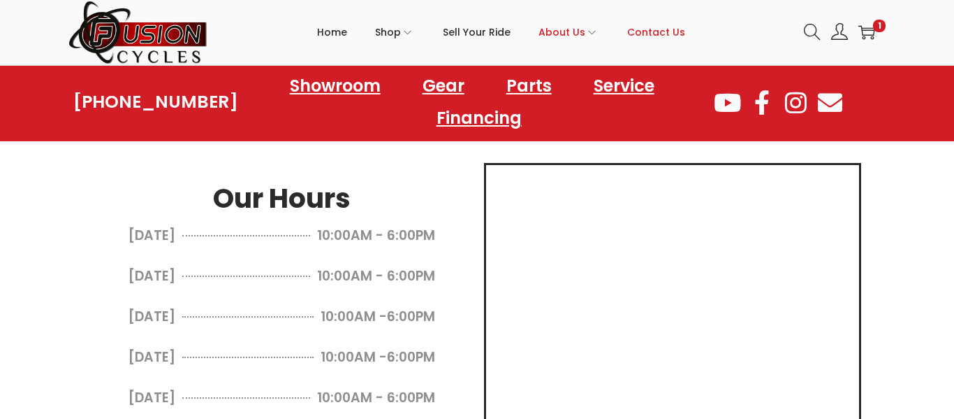
click at [648, 24] on span "Contact Us" at bounding box center [656, 32] width 58 height 35
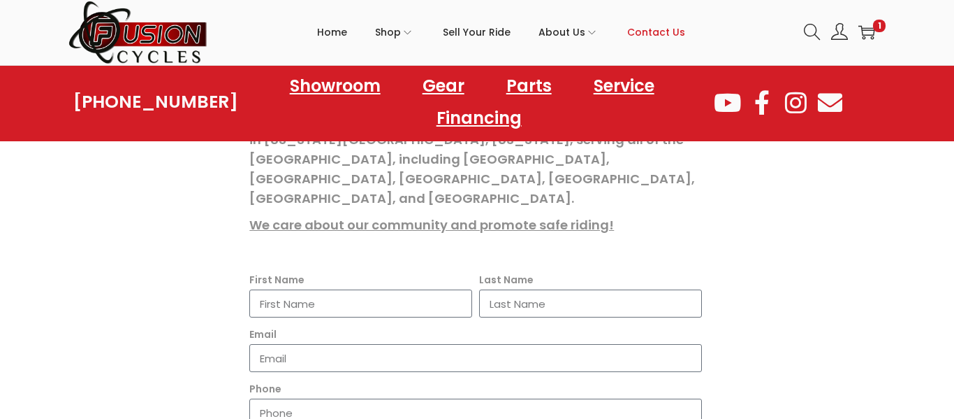
scroll to position [234, 0]
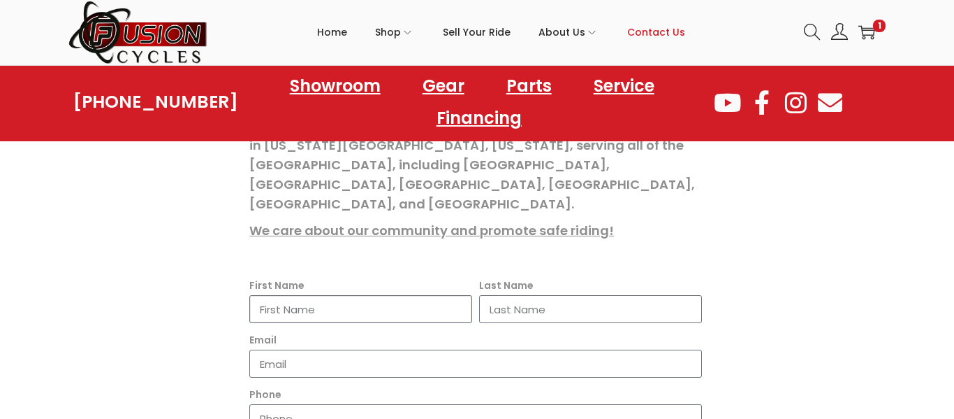
click at [420, 295] on input "First Name" at bounding box center [360, 309] width 223 height 28
type input "saina"
type input "[PERSON_NAME]"
type input "[EMAIL_ADDRESS][DOMAIN_NAME]"
type input "7573553630"
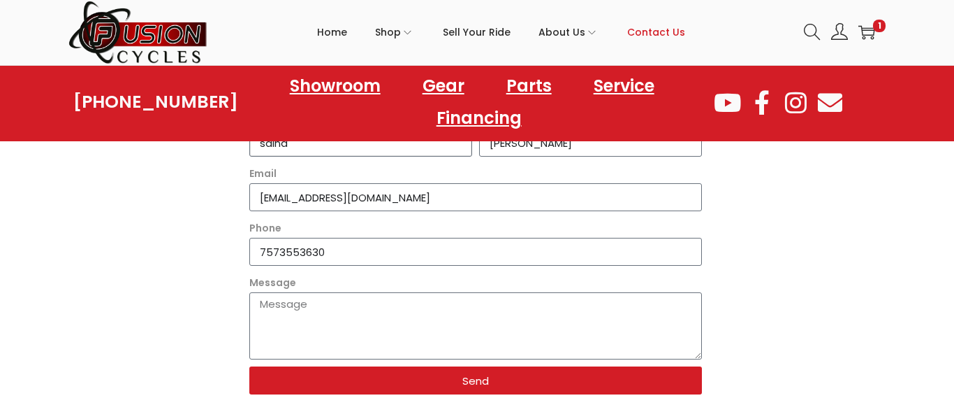
scroll to position [404, 0]
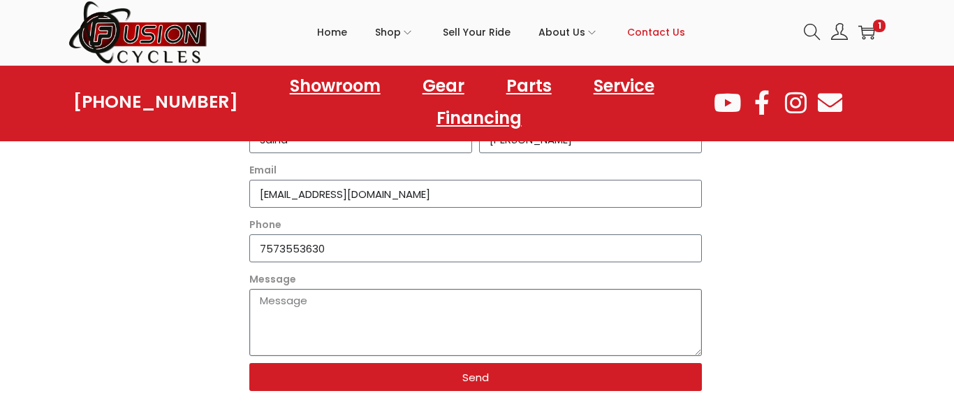
click at [456, 289] on textarea "Message" at bounding box center [475, 322] width 453 height 67
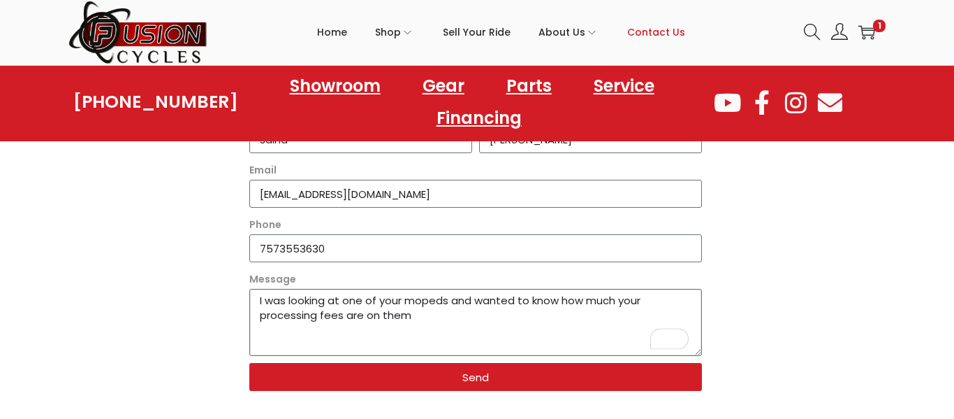
type textarea "I was looking at one of your mopeds and wanted to know how much your processing…"
click at [496, 372] on span "Send" at bounding box center [475, 377] width 419 height 10
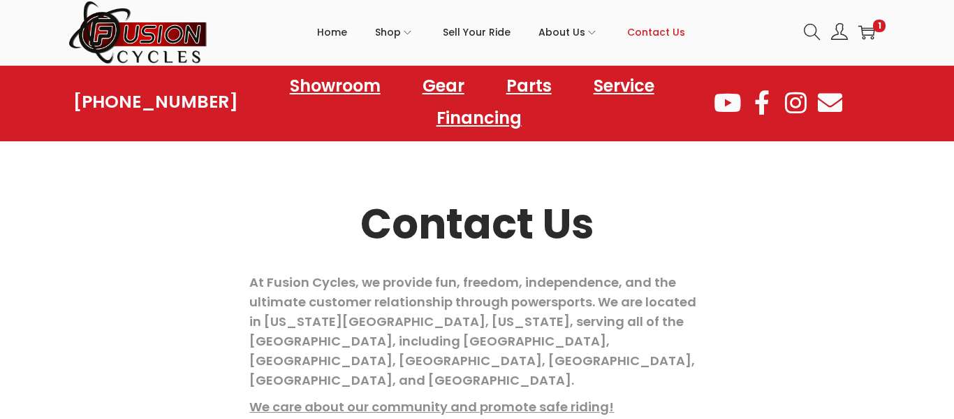
scroll to position [0, 0]
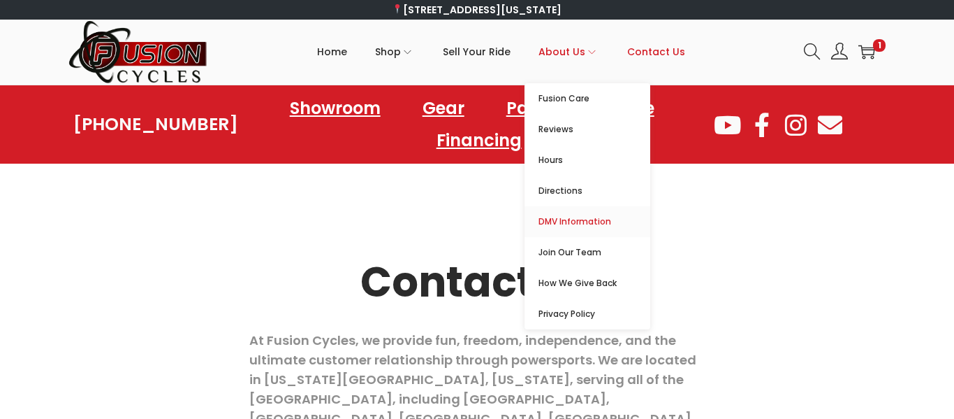
click at [591, 223] on span "DMV Information" at bounding box center [595, 221] width 112 height 17
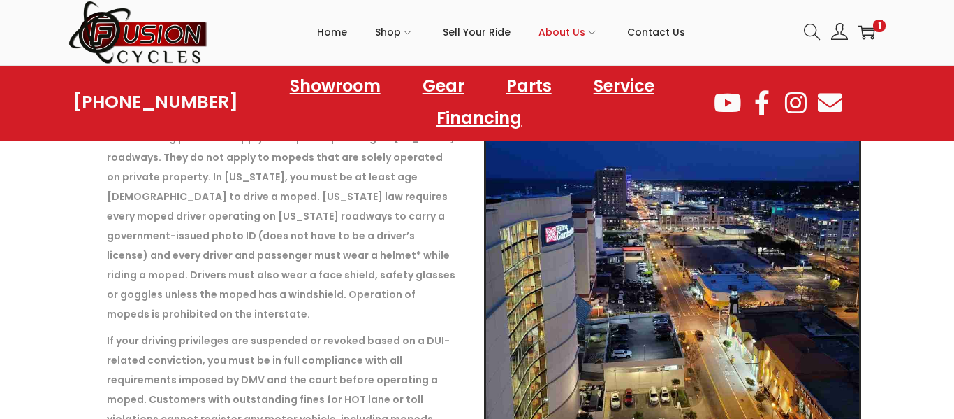
scroll to position [603, 0]
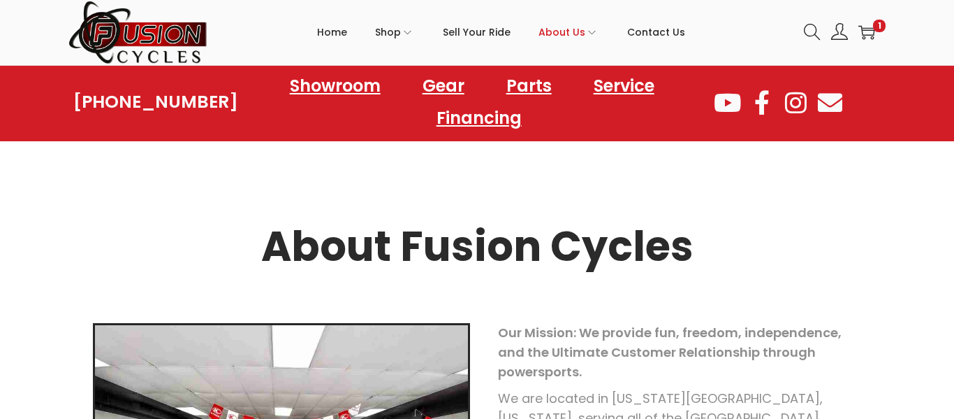
scroll to position [26, 0]
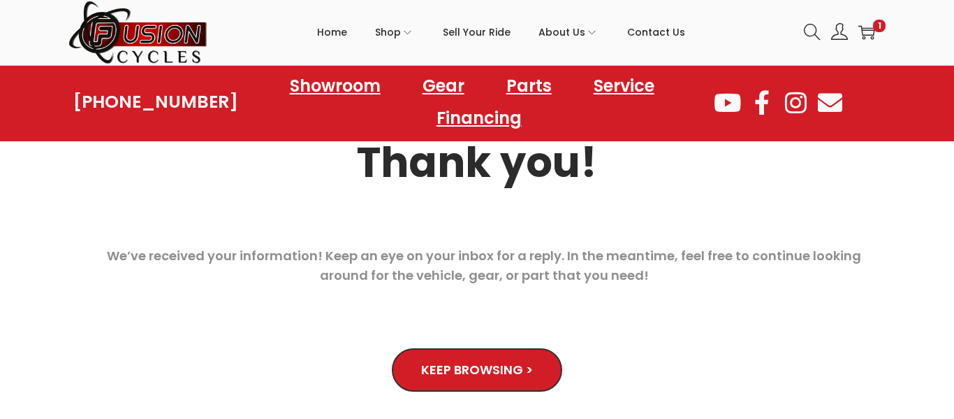
scroll to position [73, 0]
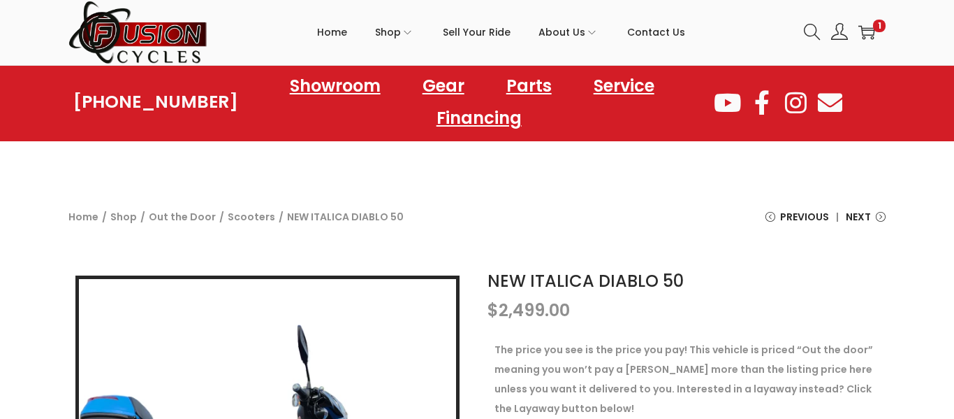
scroll to position [29, 0]
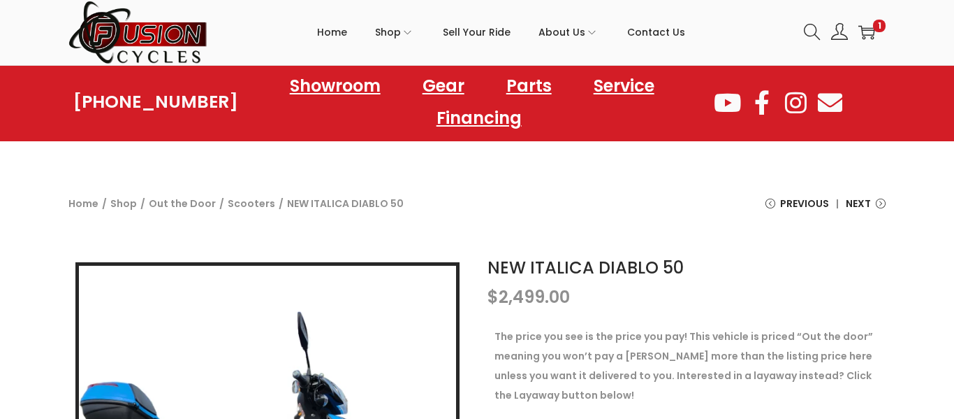
click at [617, 276] on h1 "NEW ITALICA DIABLO 50" at bounding box center [687, 267] width 398 height 25
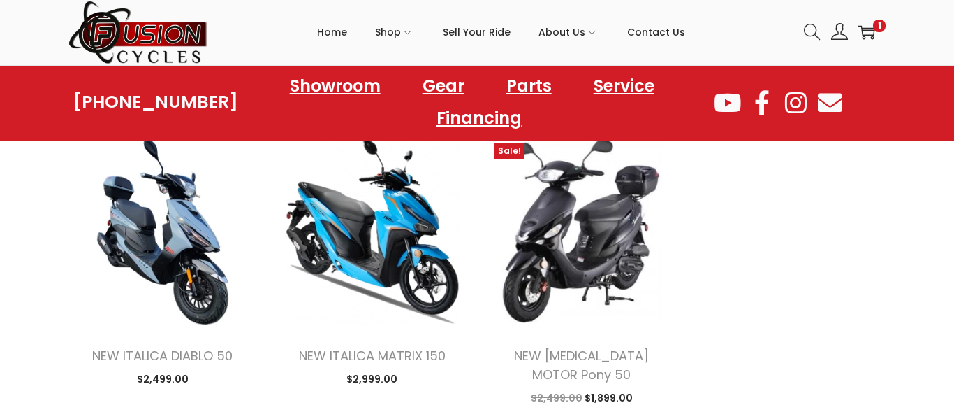
scroll to position [1610, 0]
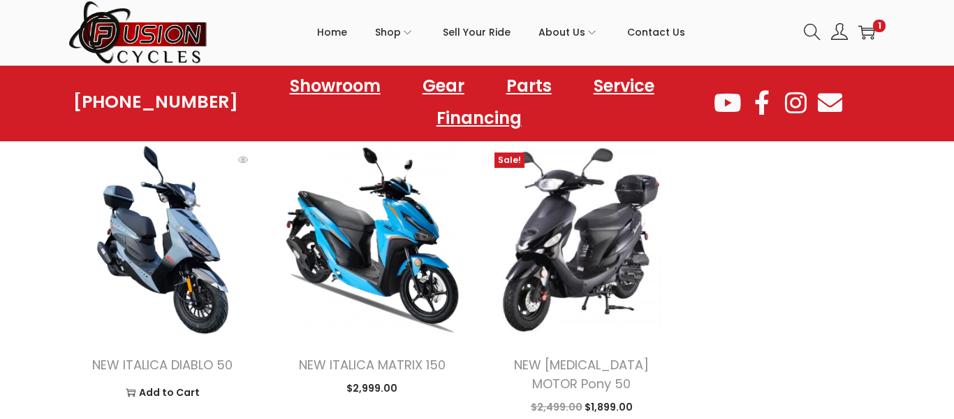
click at [141, 249] on img at bounding box center [162, 239] width 189 height 189
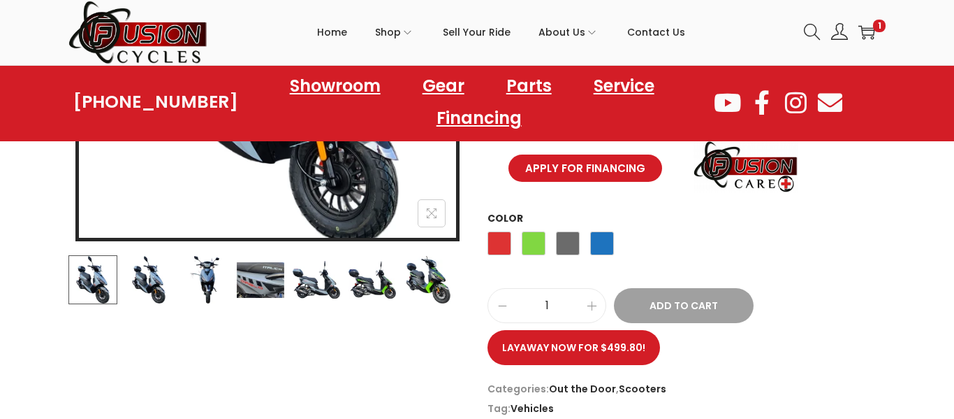
drag, startPoint x: 950, startPoint y: 48, endPoint x: 950, endPoint y: 117, distance: 69.2
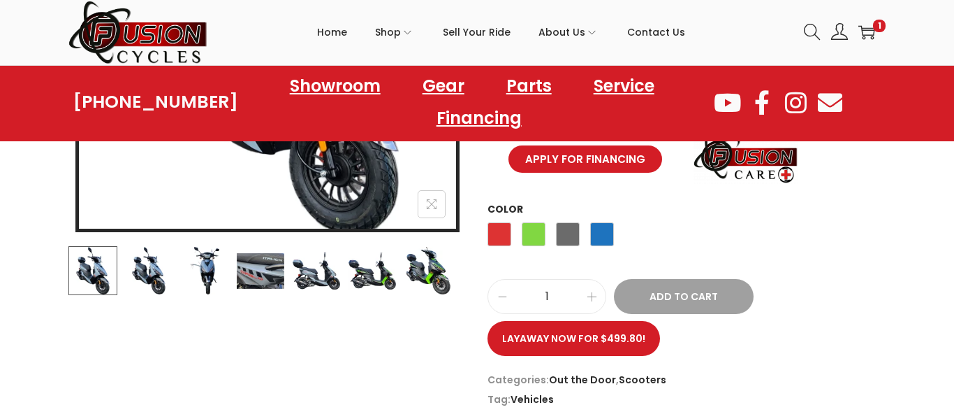
click at [931, 228] on div "NEW ITALICA DIABLO 50 $ 2,499.00 The price you see is the price you pay! This v…" at bounding box center [477, 128] width 954 height 575
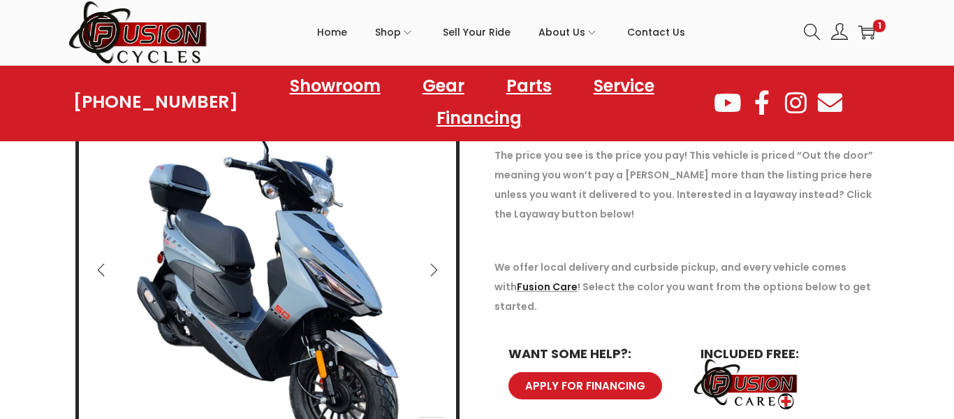
scroll to position [213, 0]
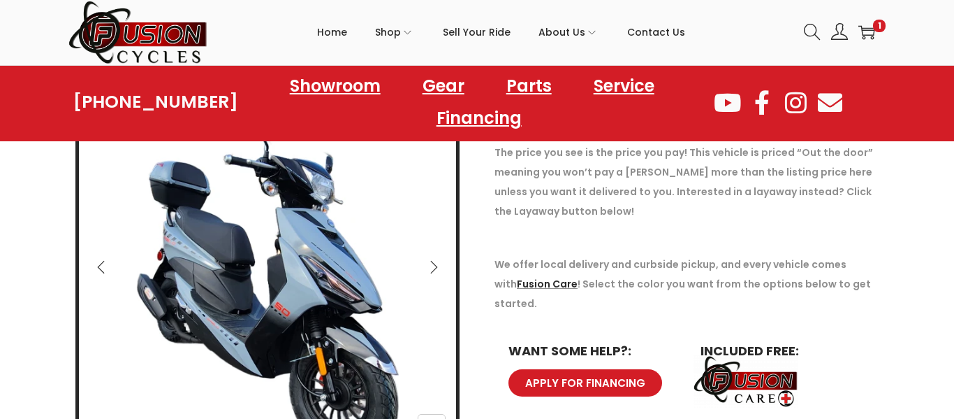
click at [431, 274] on button "Next" at bounding box center [434, 267] width 31 height 31
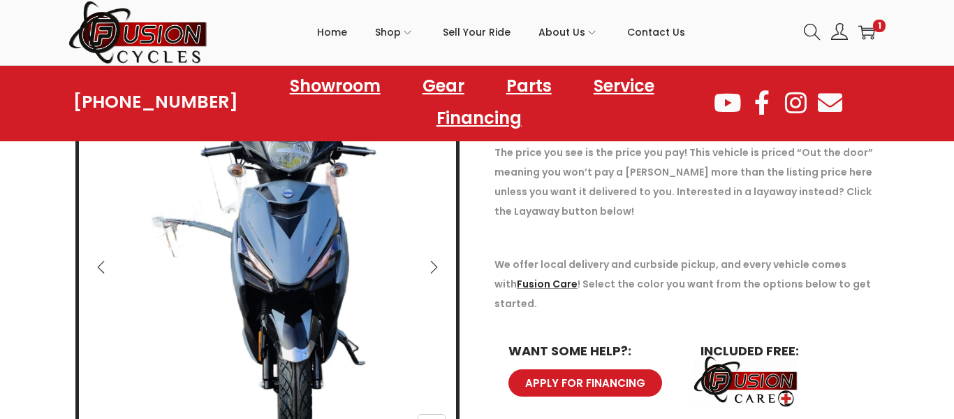
click at [431, 274] on button "Next" at bounding box center [434, 267] width 31 height 31
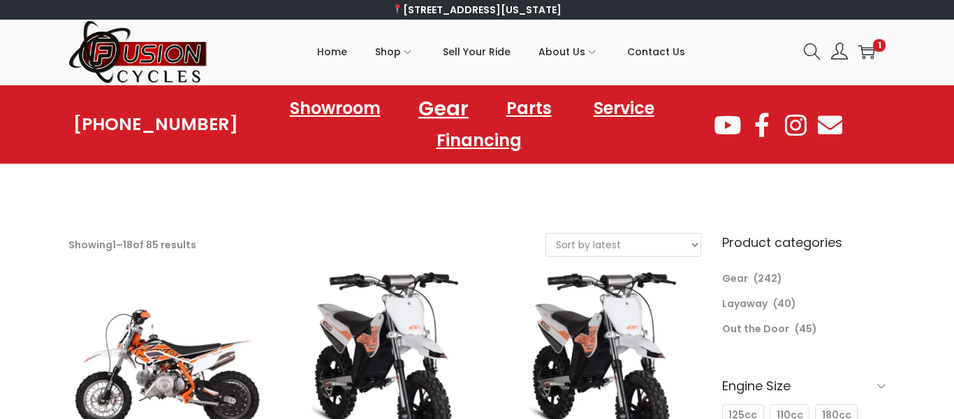
click at [454, 105] on link "Gear" at bounding box center [444, 108] width 84 height 38
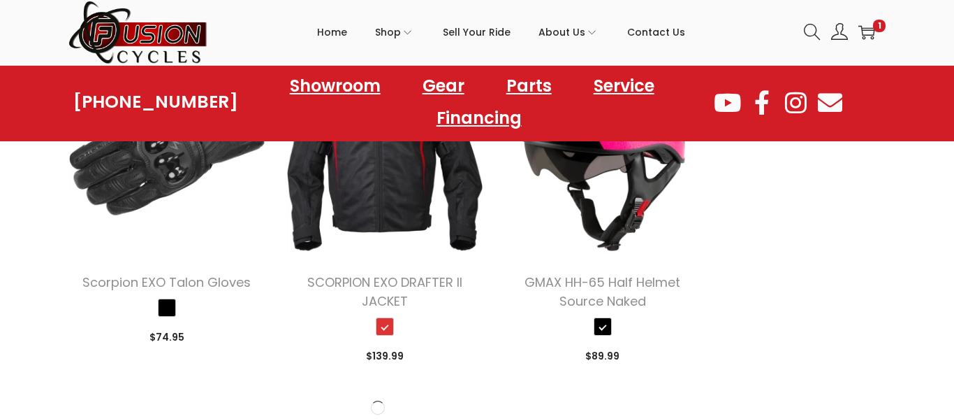
scroll to position [2077, 0]
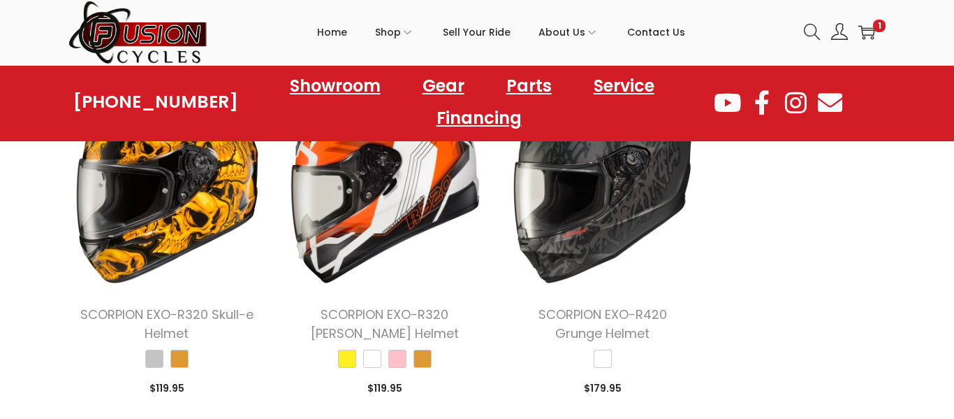
scroll to position [3081, 0]
